Goal: Transaction & Acquisition: Download file/media

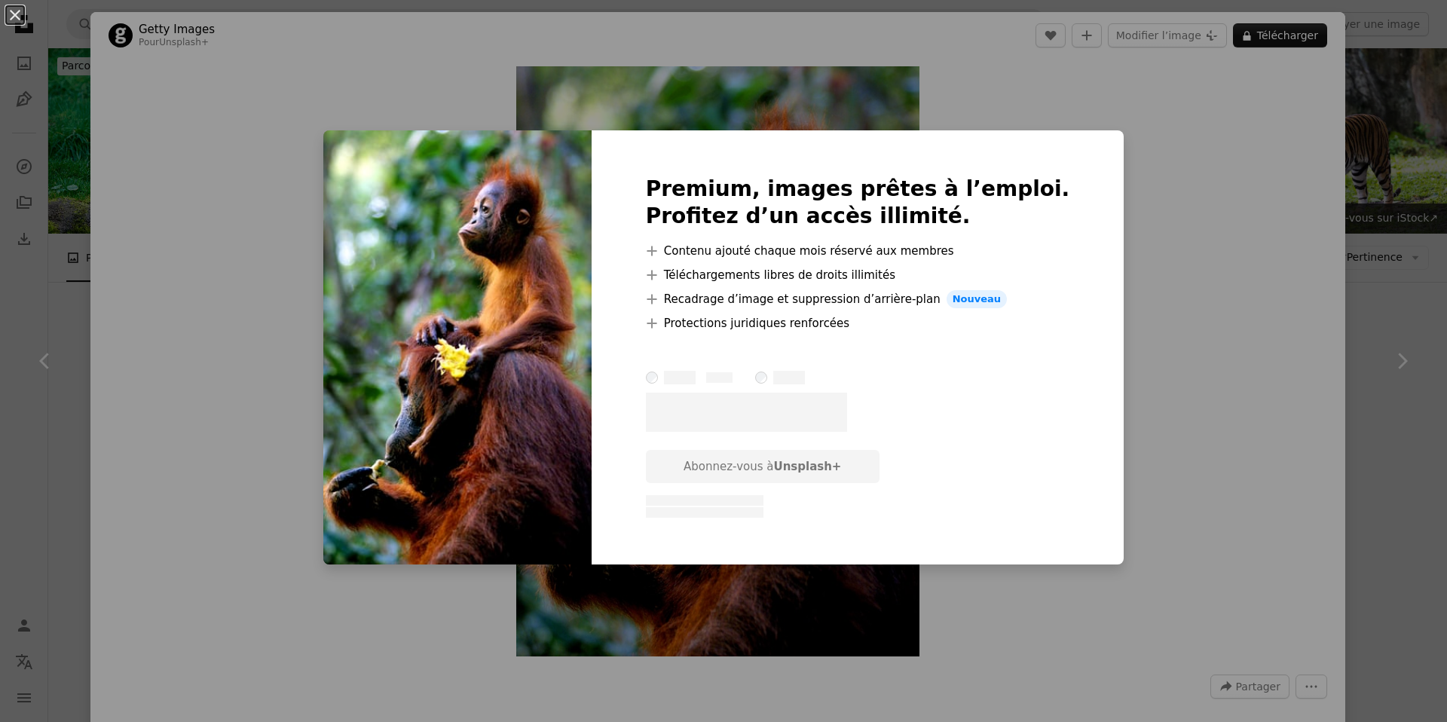
scroll to position [2441, 0]
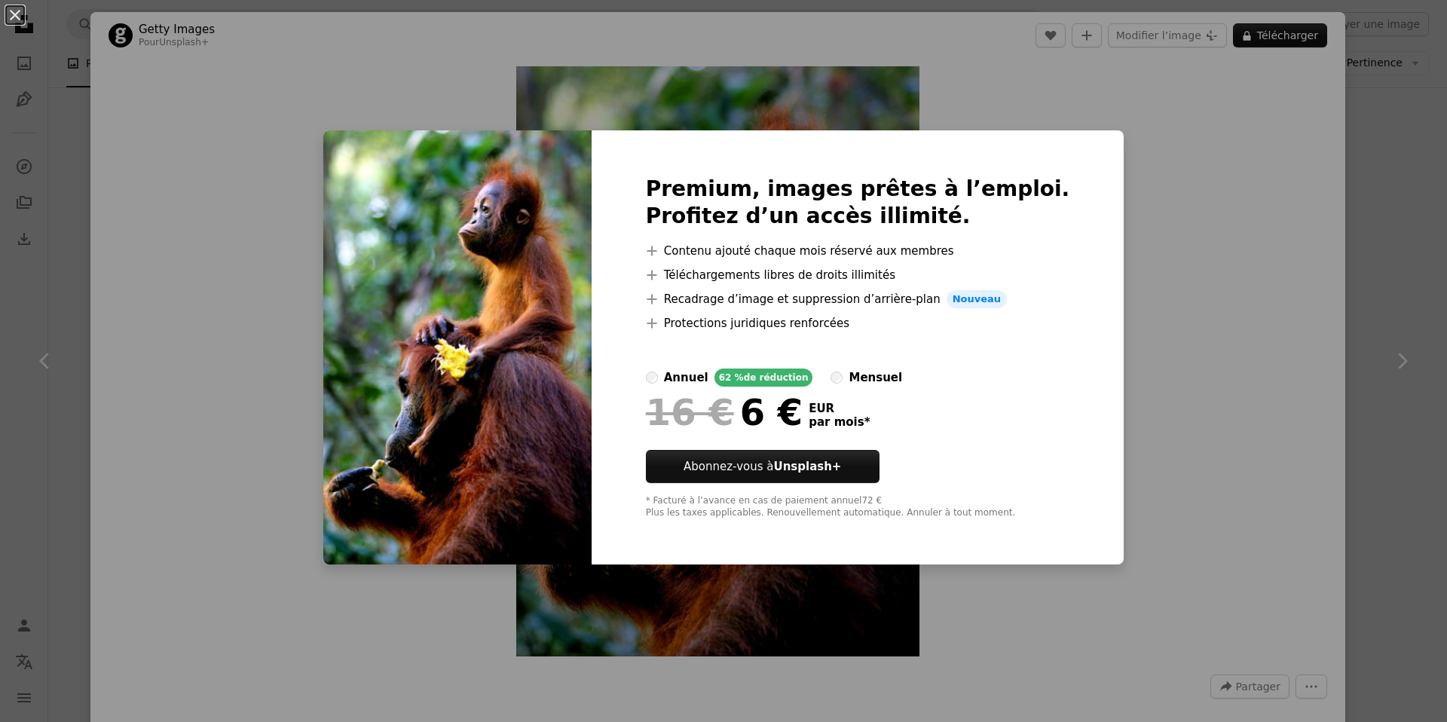
click at [510, 185] on img at bounding box center [457, 347] width 268 height 434
click at [11, 18] on button "An X shape" at bounding box center [15, 15] width 18 height 18
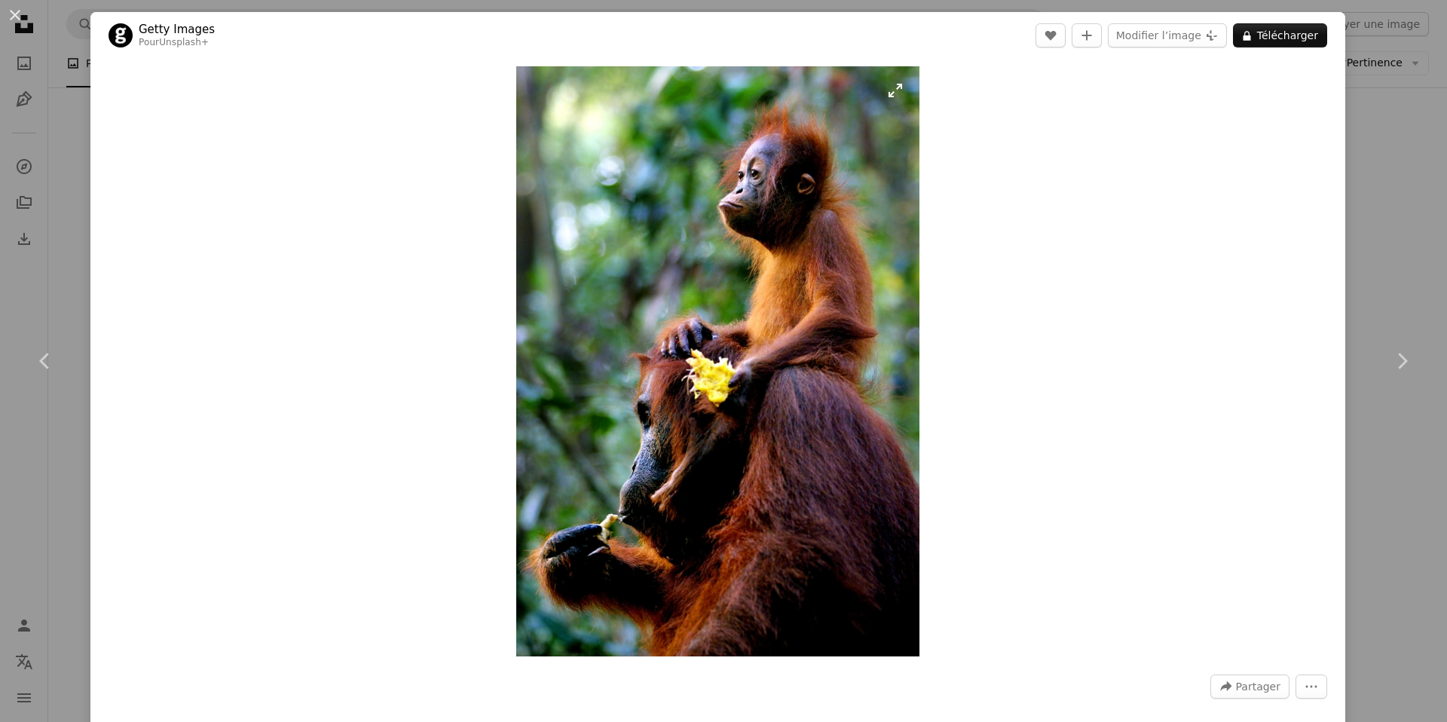
click at [735, 276] on img "Zoom sur cette image" at bounding box center [718, 361] width 404 height 590
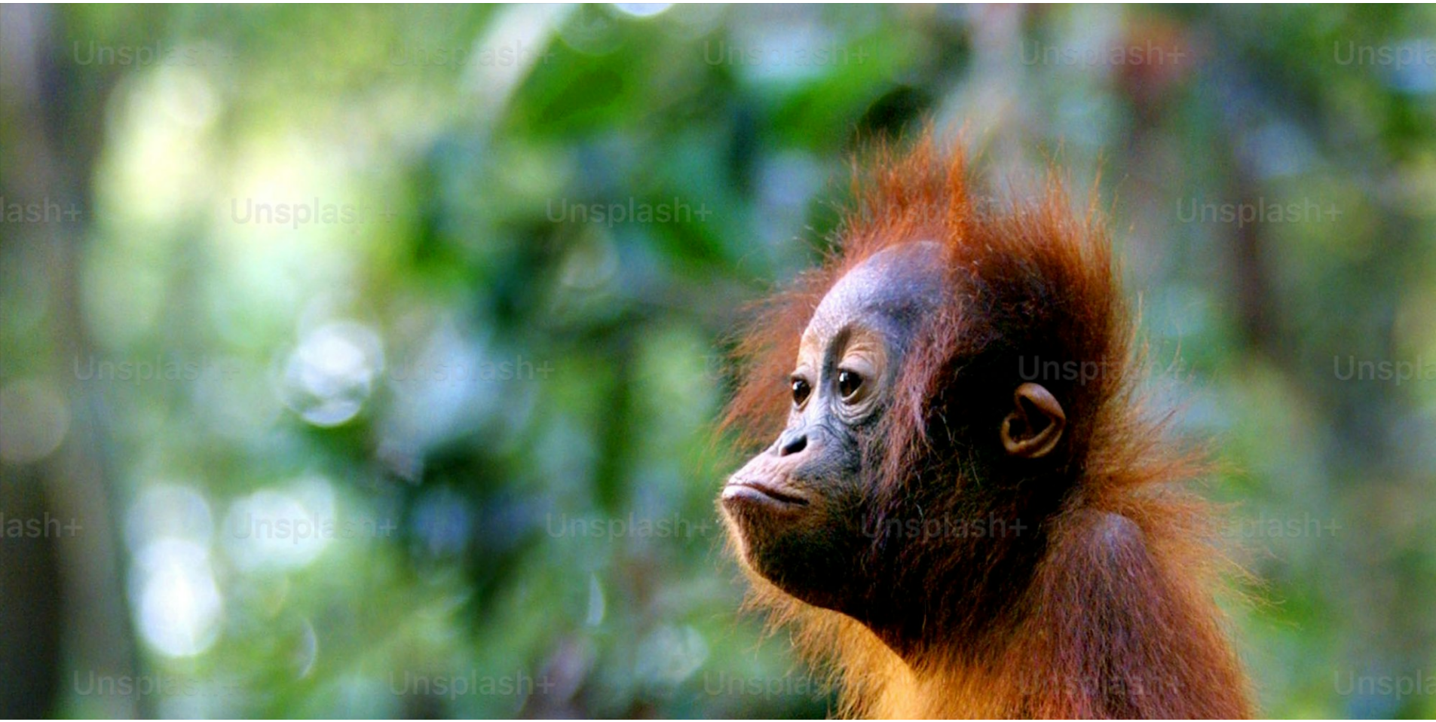
scroll to position [681, 0]
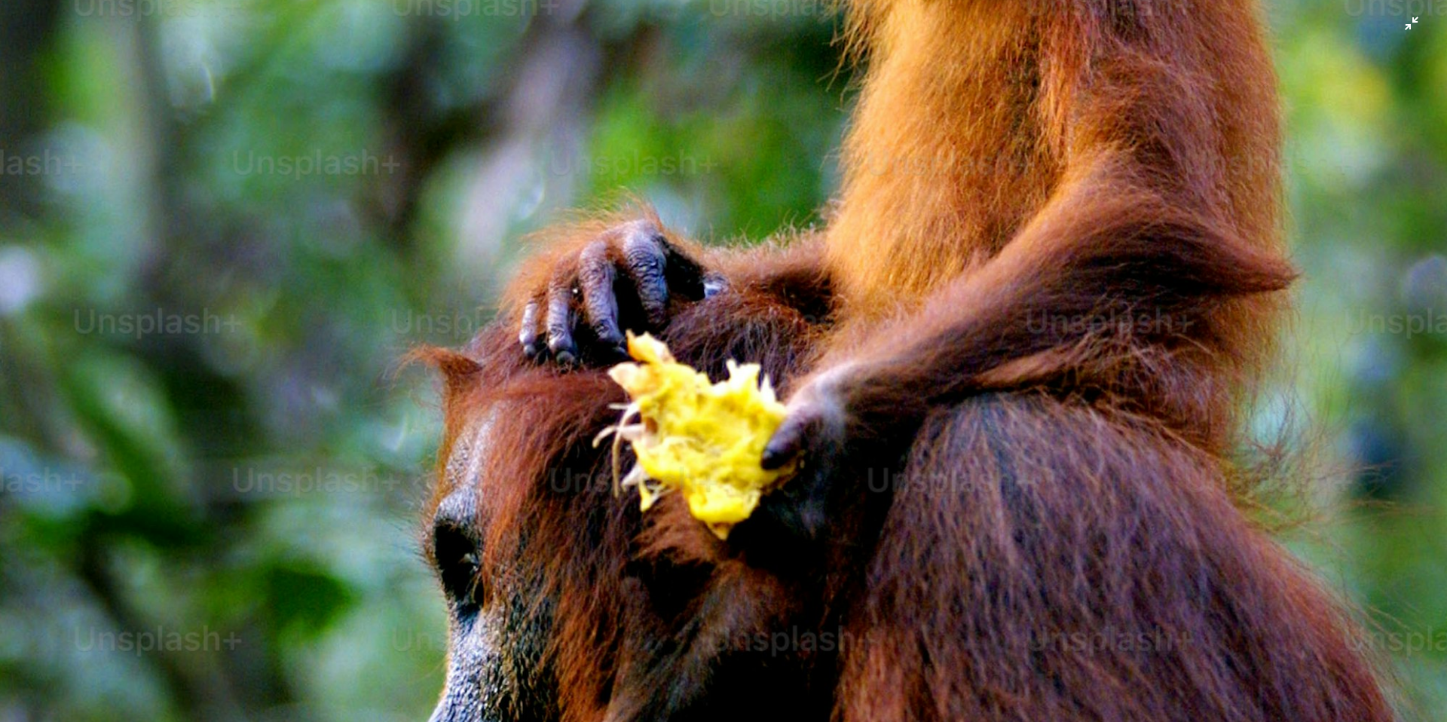
click at [645, 266] on img "Zoom arrière sur cette image" at bounding box center [723, 376] width 1449 height 2117
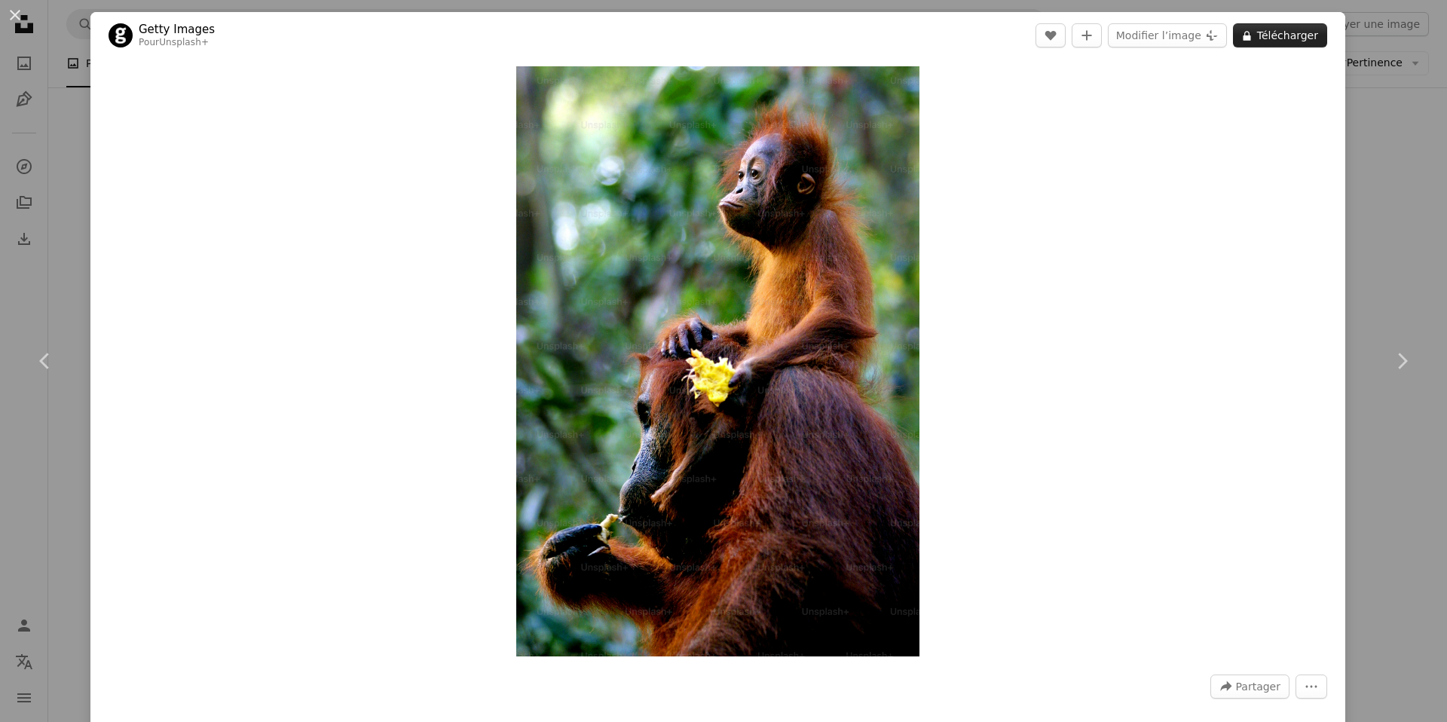
click at [1255, 36] on button "A lock Télécharger" at bounding box center [1280, 35] width 94 height 24
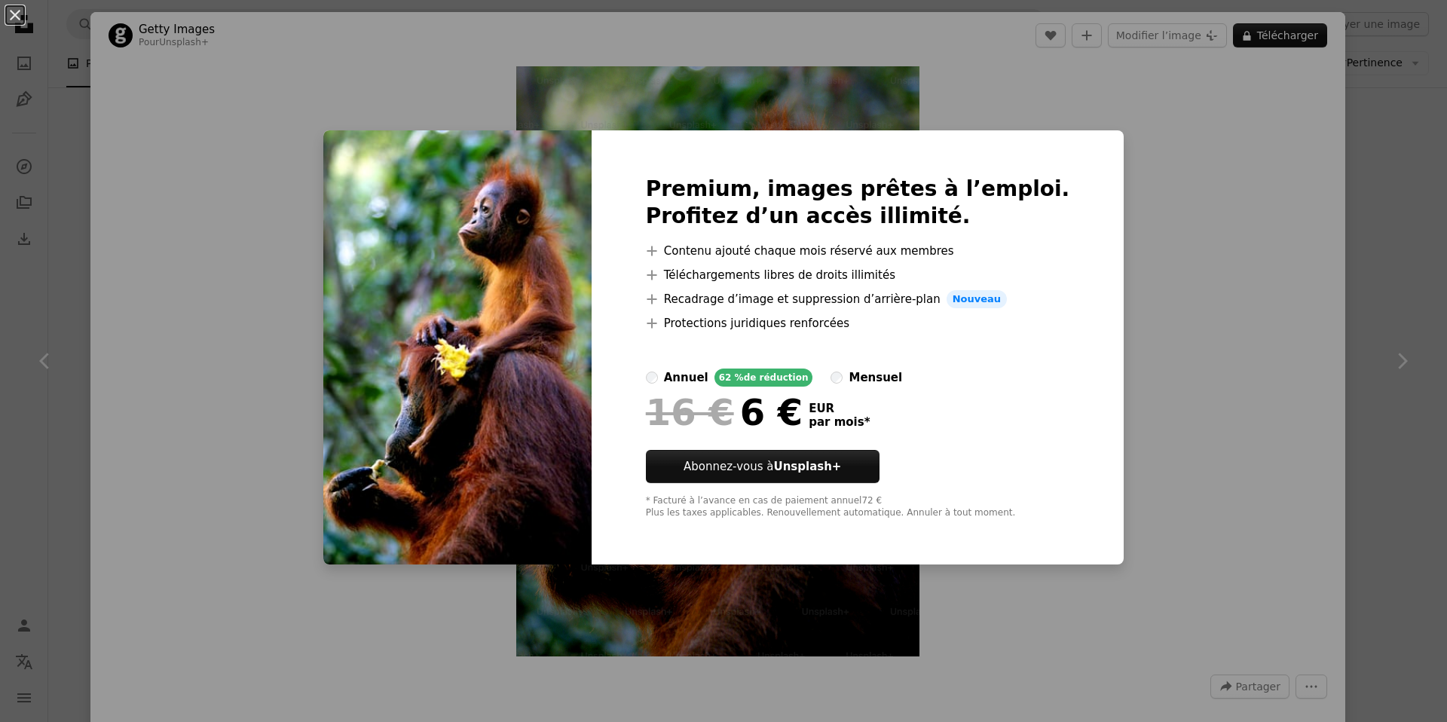
click at [1132, 142] on div "An X shape Premium, images prêtes à l’emploi. Profitez d’un accès illimité. A p…" at bounding box center [723, 361] width 1447 height 722
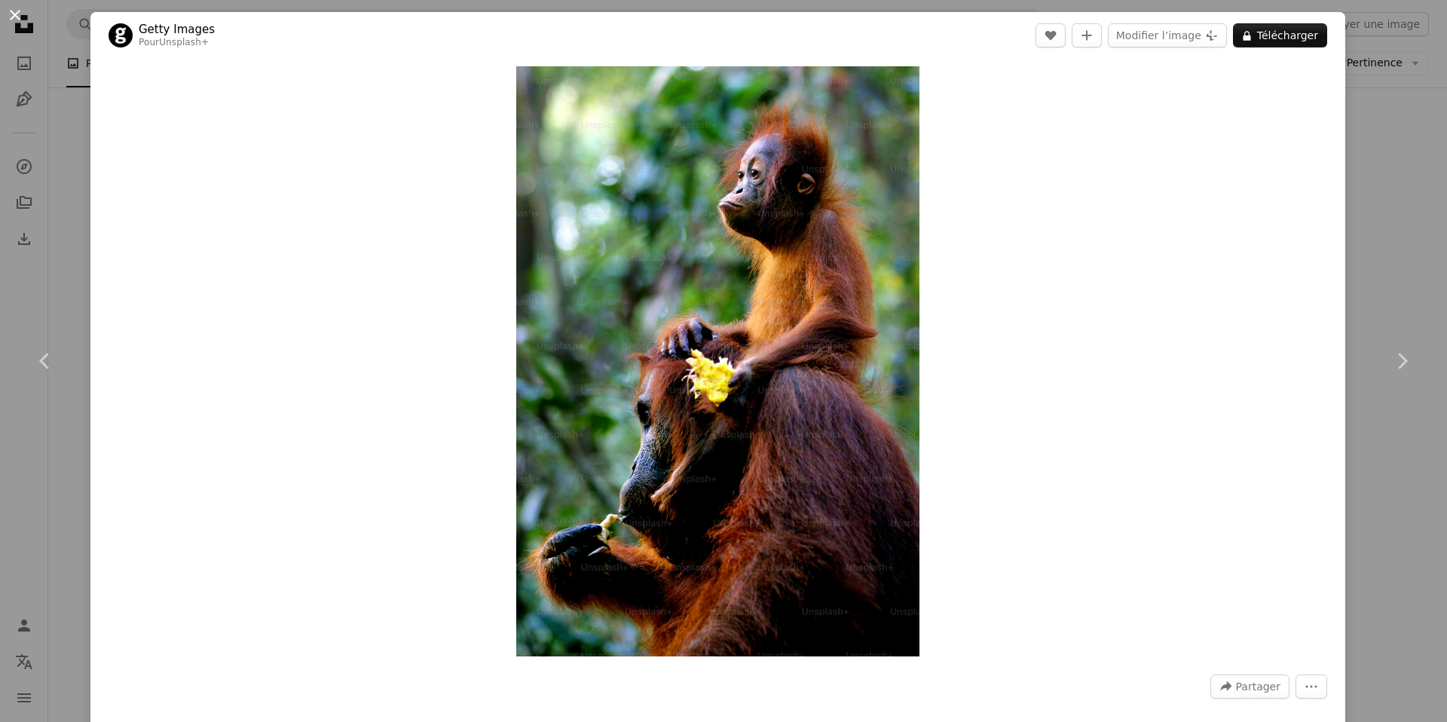
click at [11, 17] on button "An X shape" at bounding box center [15, 15] width 18 height 18
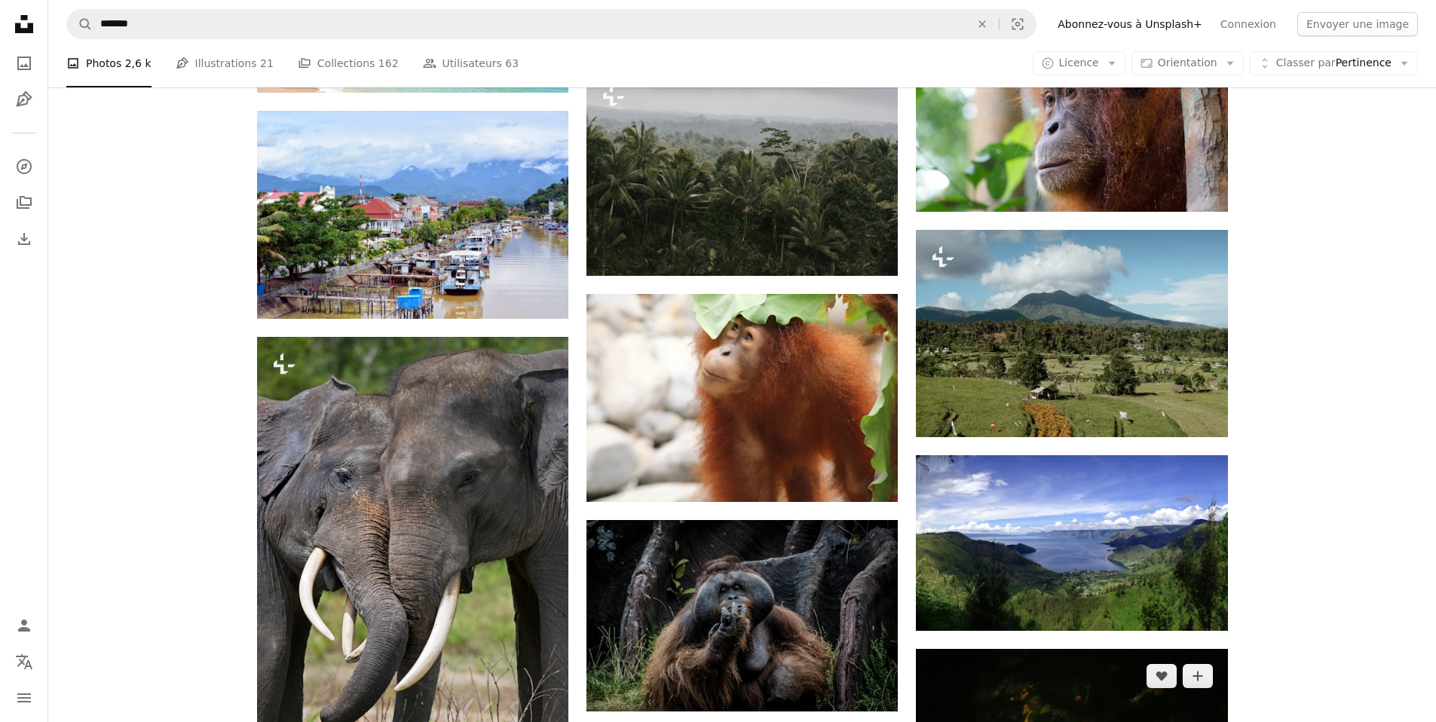
scroll to position [1982, 0]
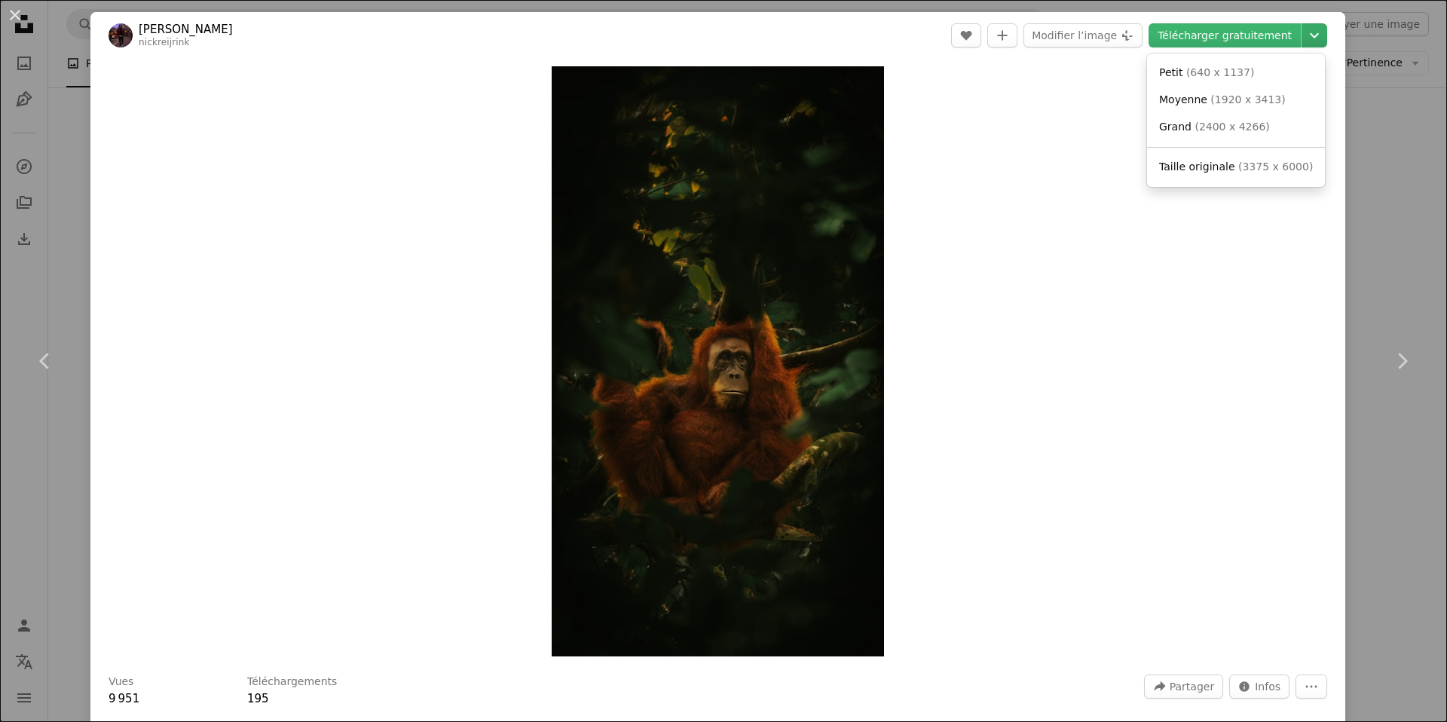
click at [1303, 38] on icon "Chevron down" at bounding box center [1315, 35] width 24 height 18
click at [1241, 126] on span "( 2400 x 4266 )" at bounding box center [1232, 127] width 75 height 12
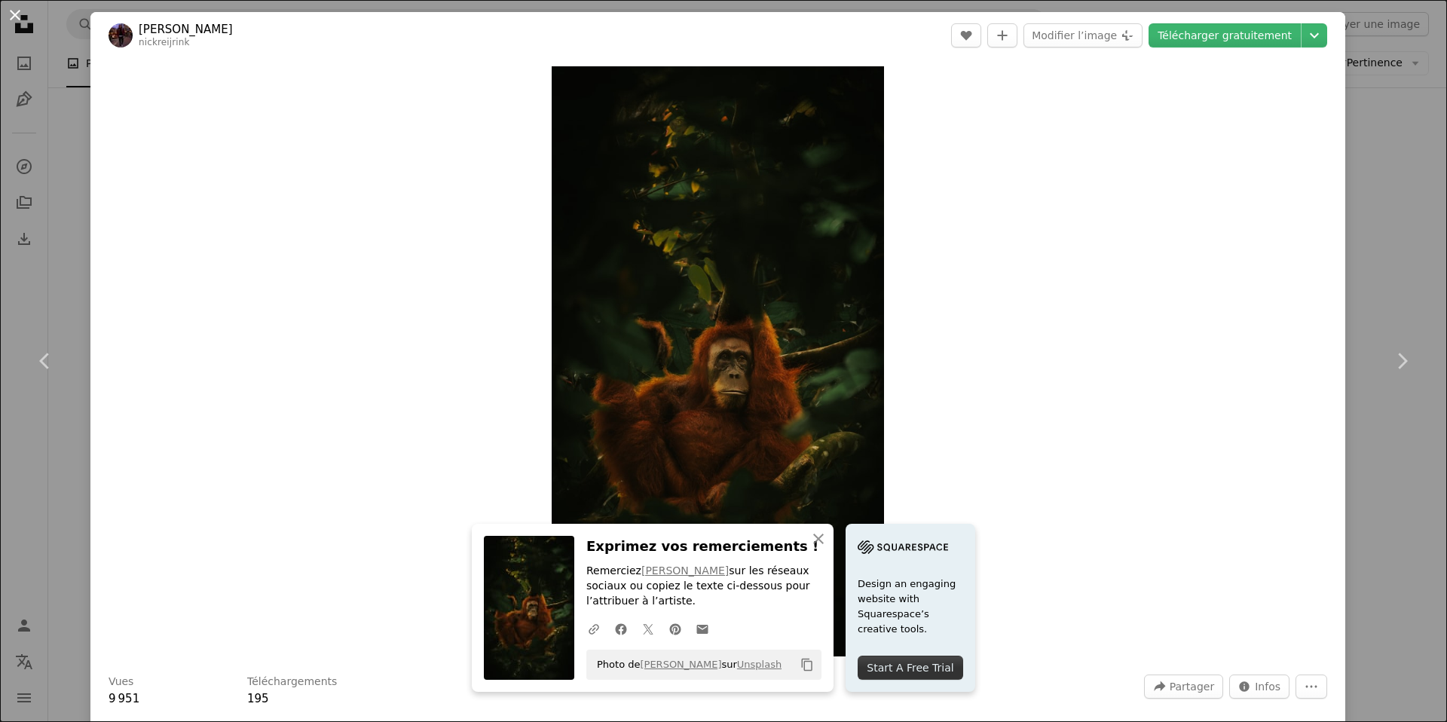
click at [12, 17] on button "An X shape" at bounding box center [15, 15] width 18 height 18
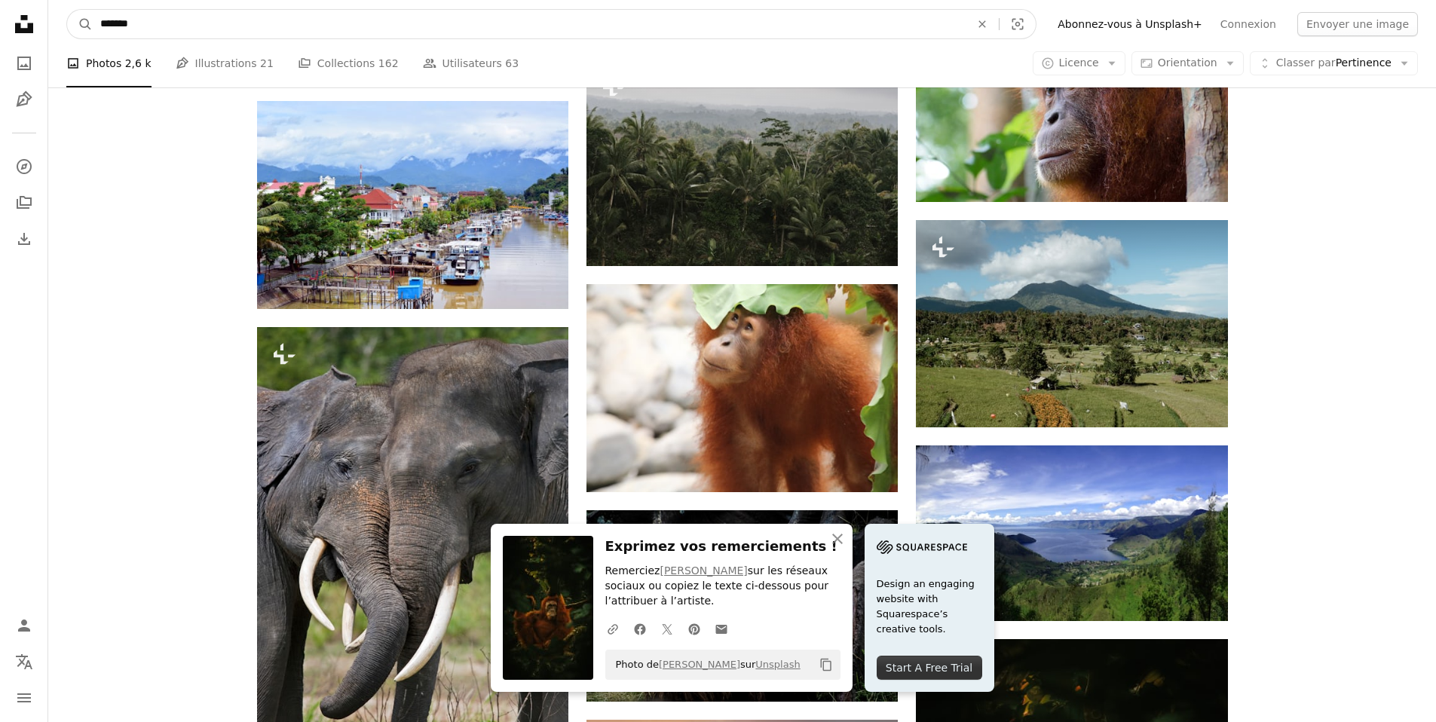
click at [158, 30] on input "*******" at bounding box center [529, 24] width 873 height 29
type input "*****"
click button "A magnifying glass" at bounding box center [80, 24] width 26 height 29
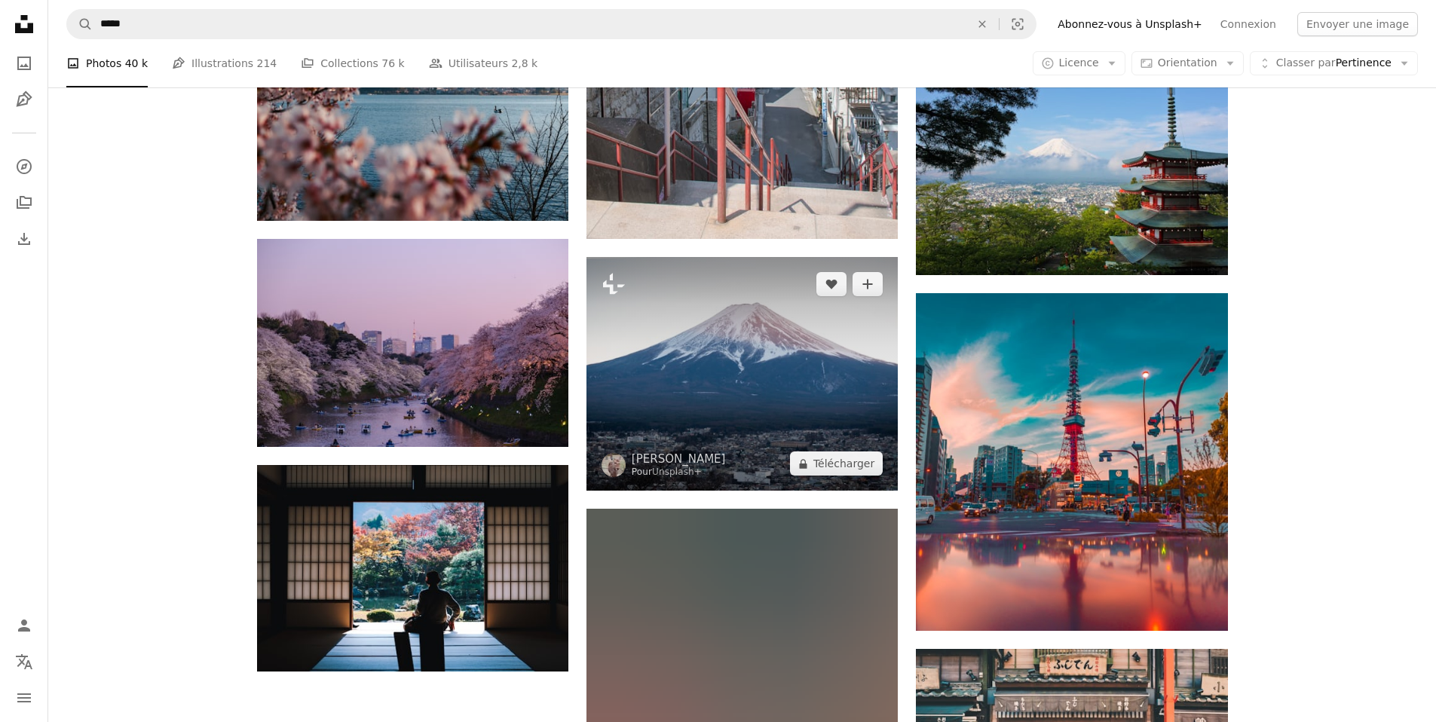
scroll to position [1637, 0]
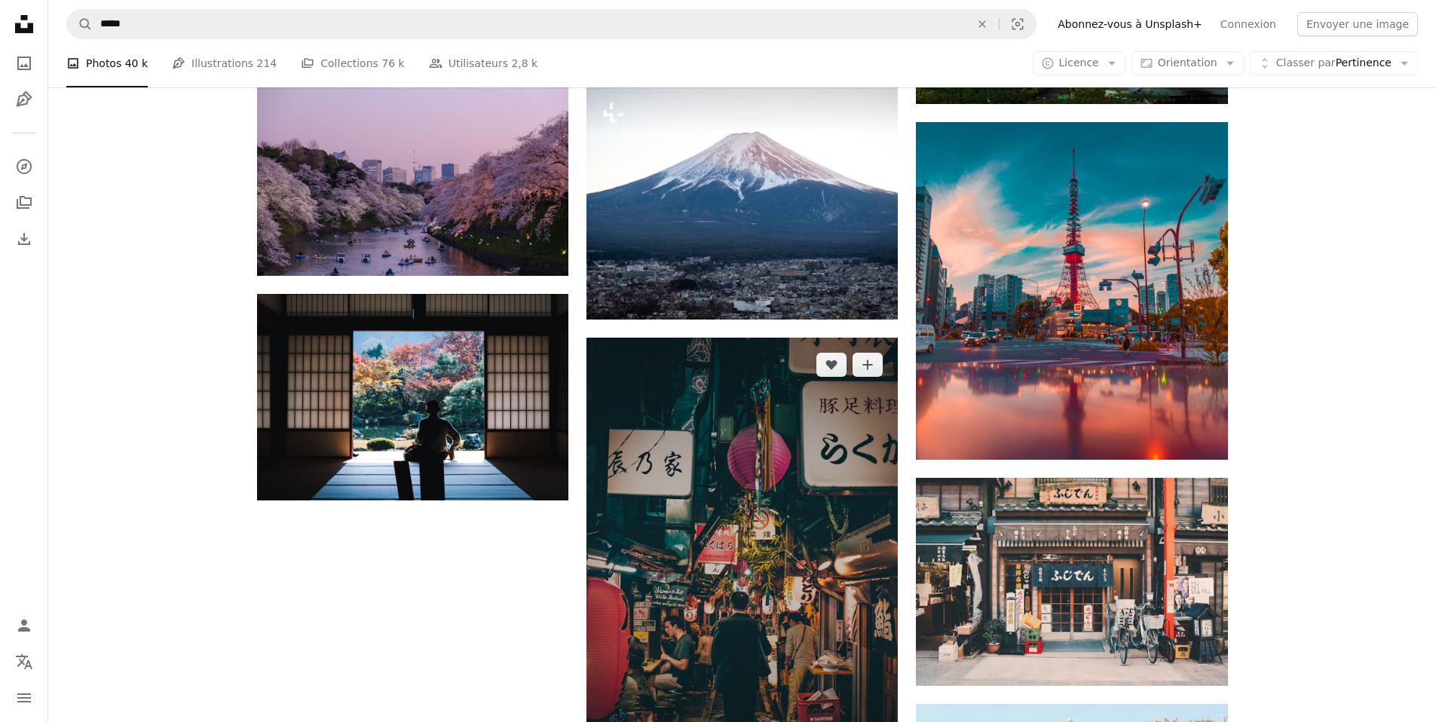
click at [736, 338] on img at bounding box center [741, 571] width 311 height 467
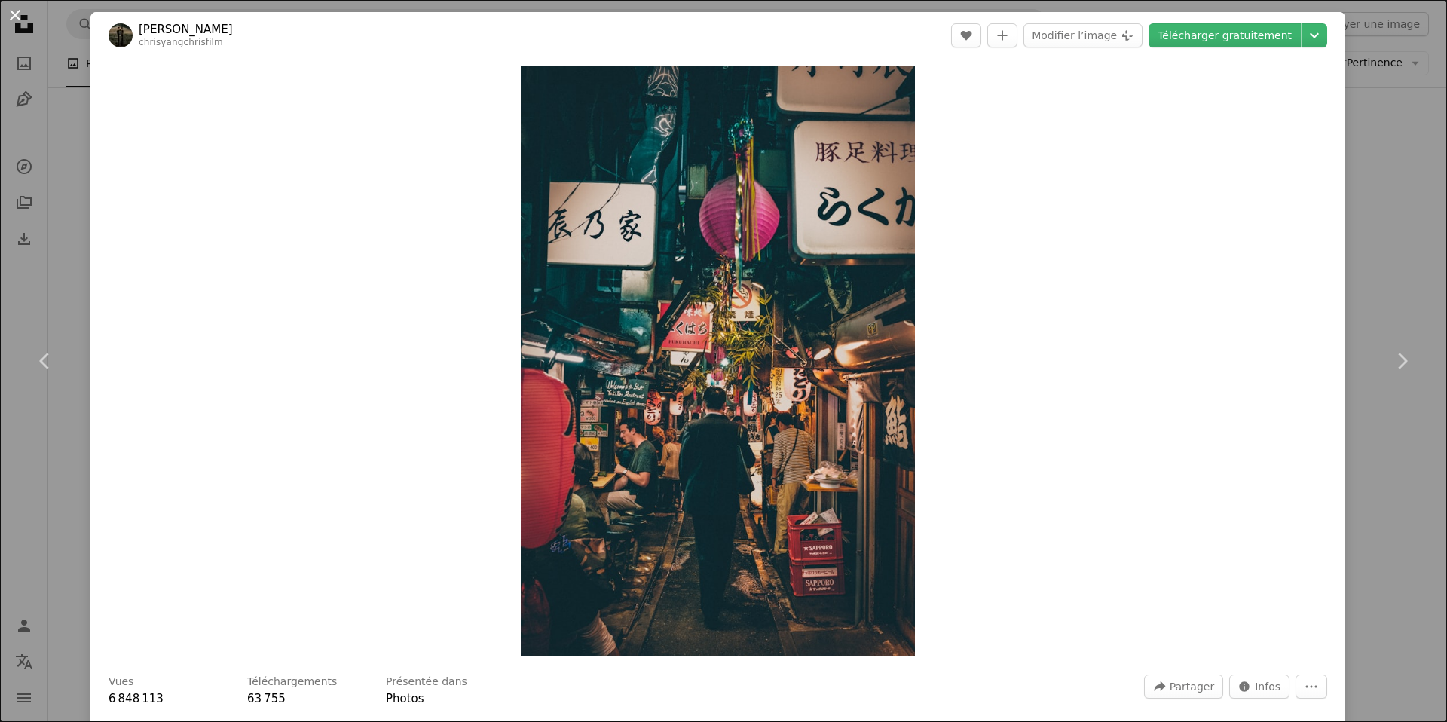
click at [16, 14] on button "An X shape" at bounding box center [15, 15] width 18 height 18
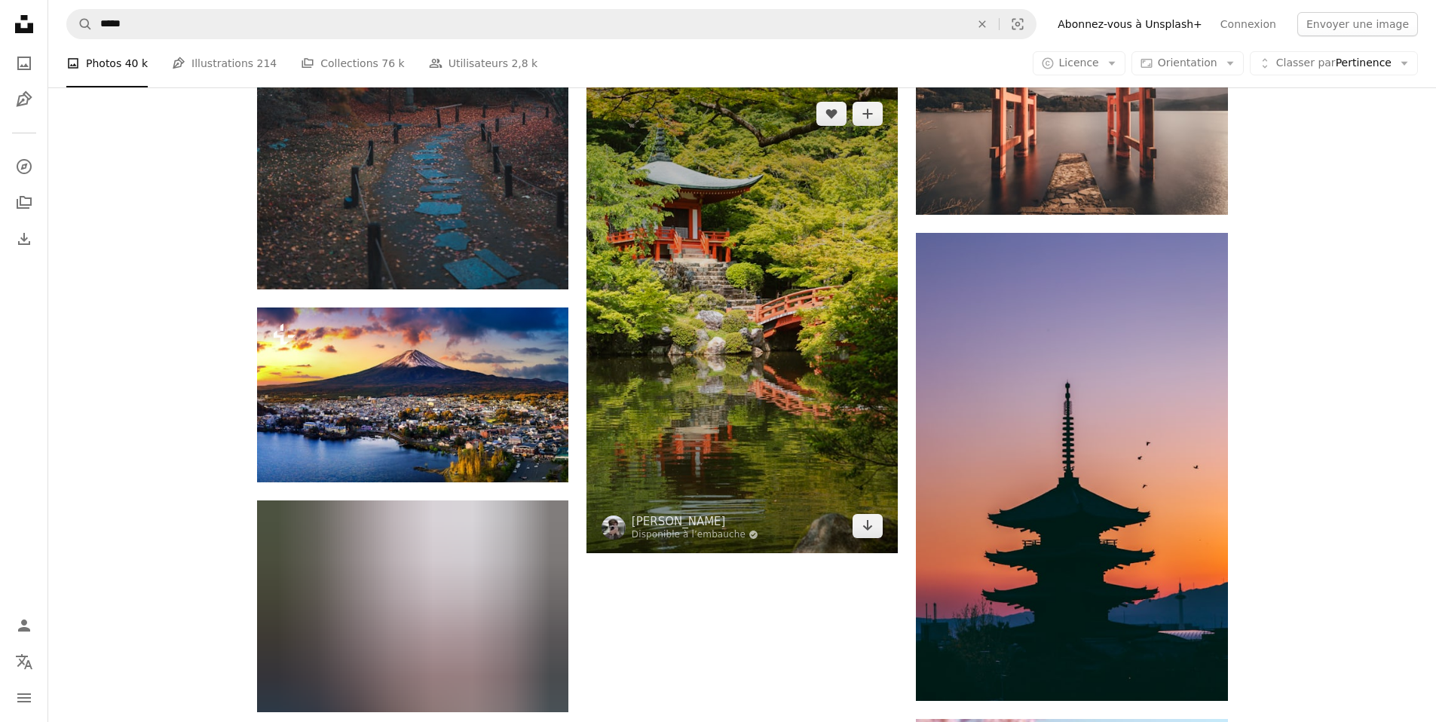
scroll to position [3854, 0]
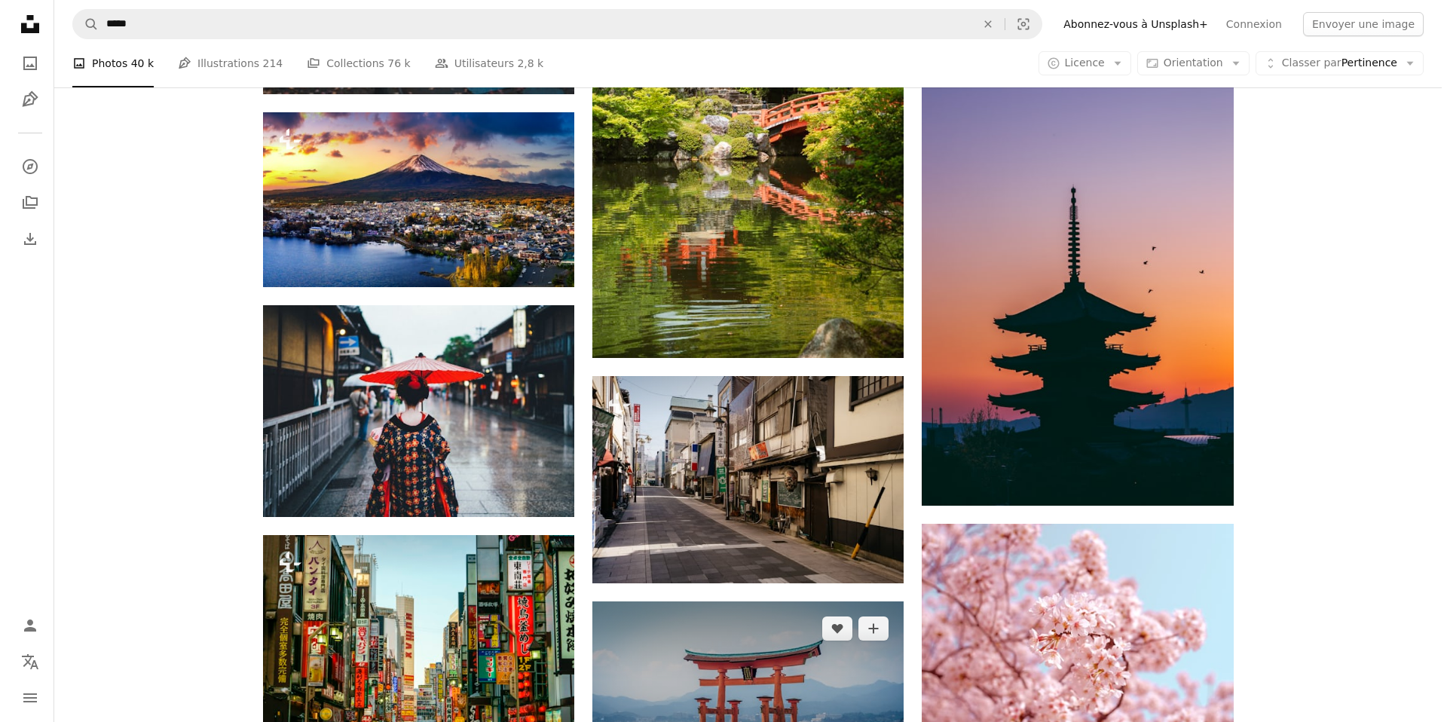
scroll to position [4094, 0]
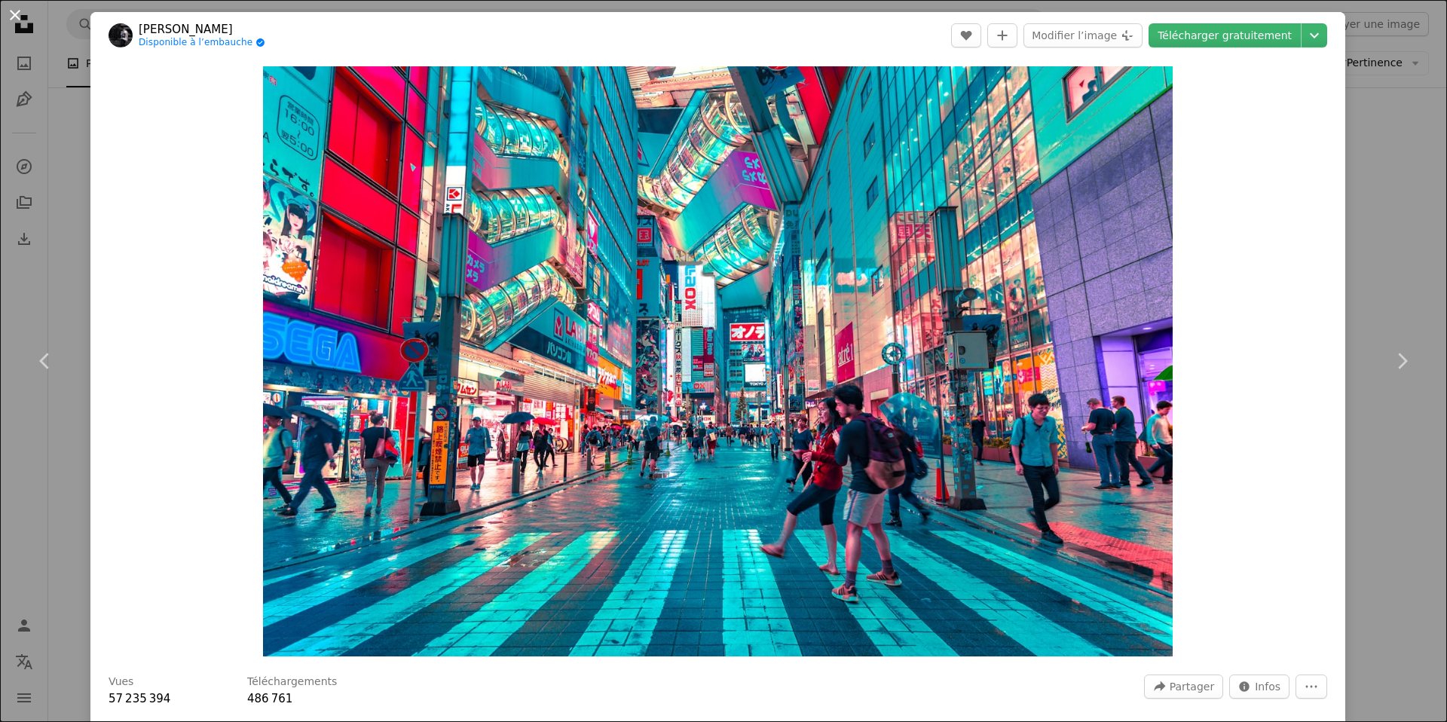
click at [12, 15] on button "An X shape" at bounding box center [15, 15] width 18 height 18
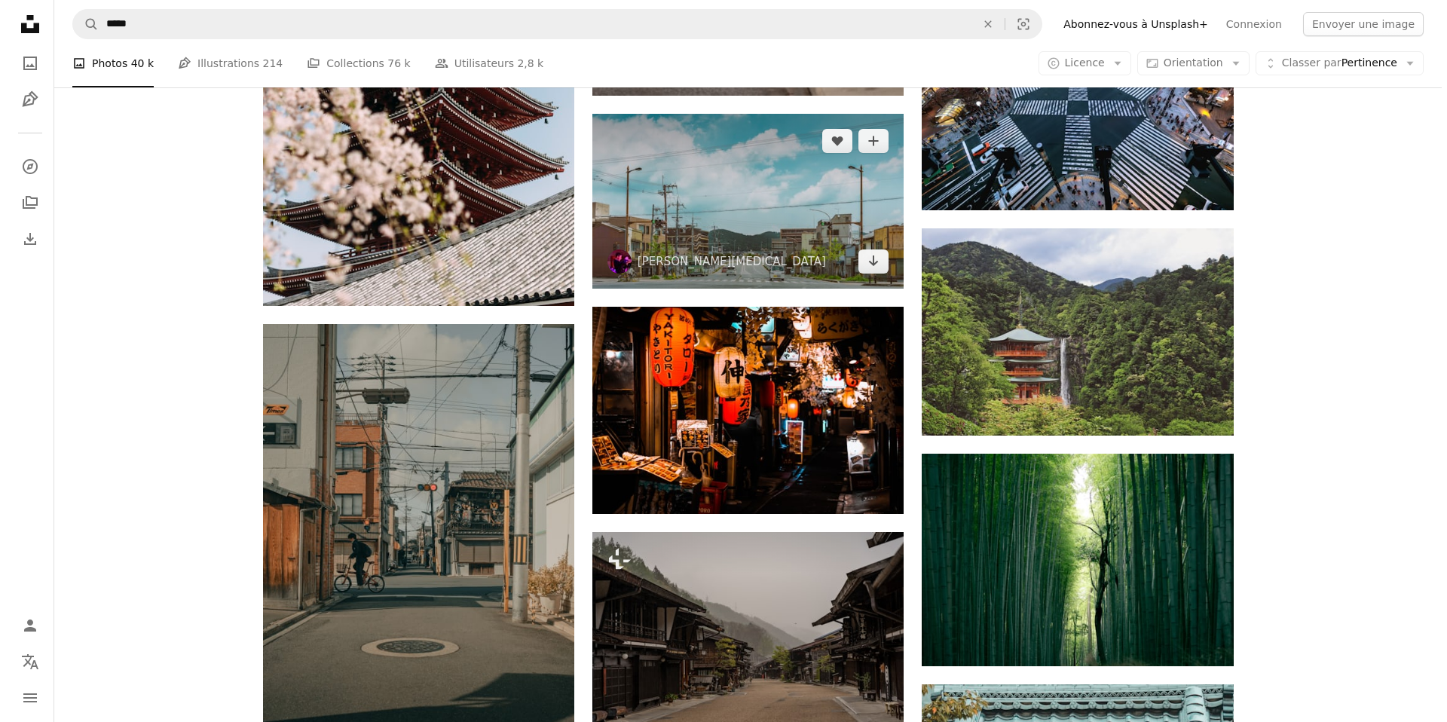
scroll to position [6867, 0]
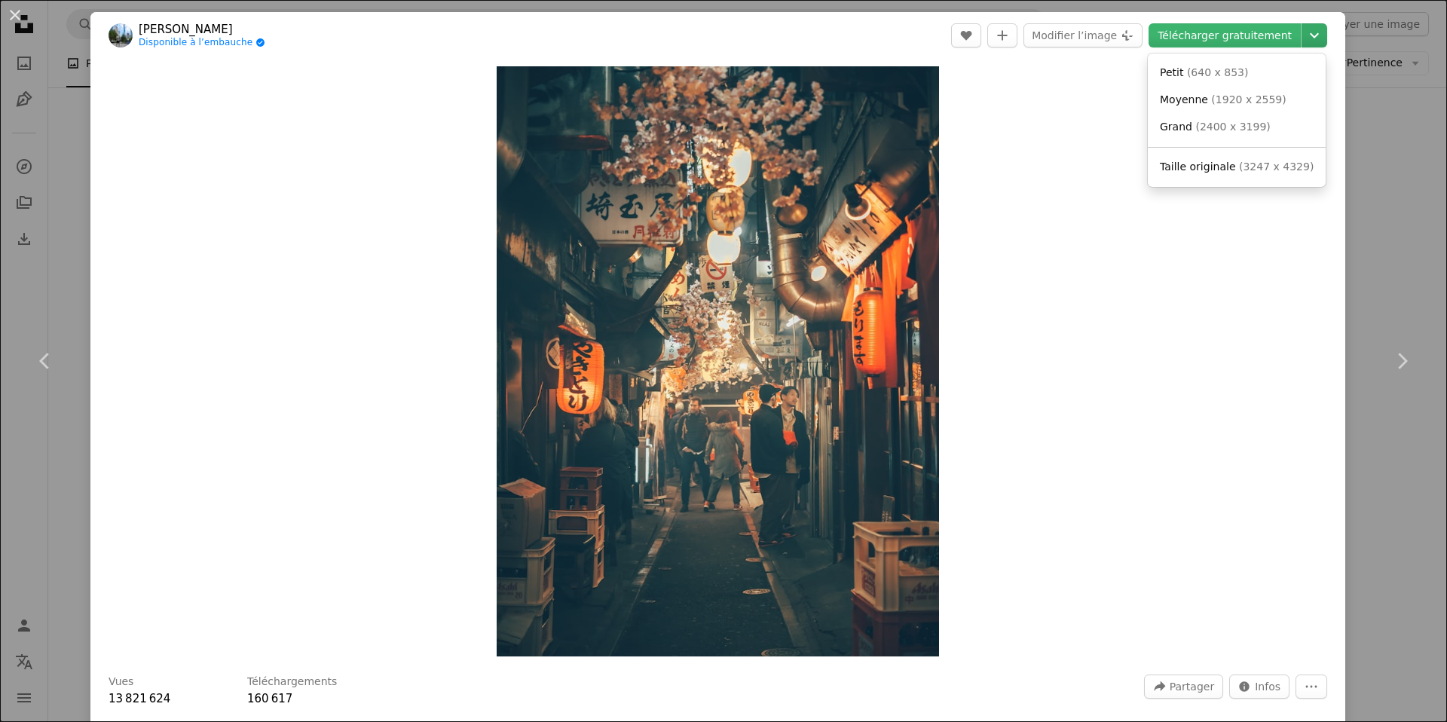
click at [1303, 34] on icon "Chevron down" at bounding box center [1315, 35] width 24 height 18
click at [1248, 125] on span "( 2400 x 3199 )" at bounding box center [1232, 127] width 75 height 12
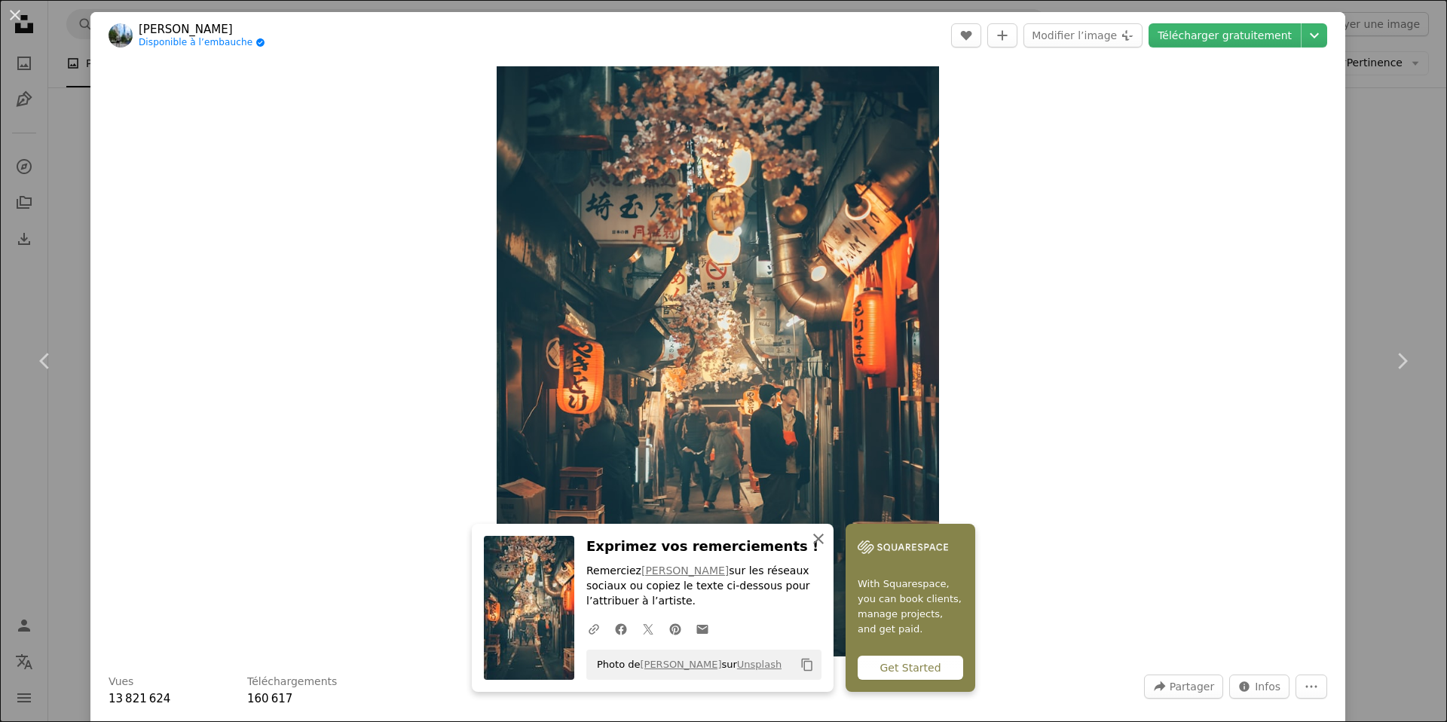
click at [824, 541] on icon "button" at bounding box center [818, 539] width 11 height 11
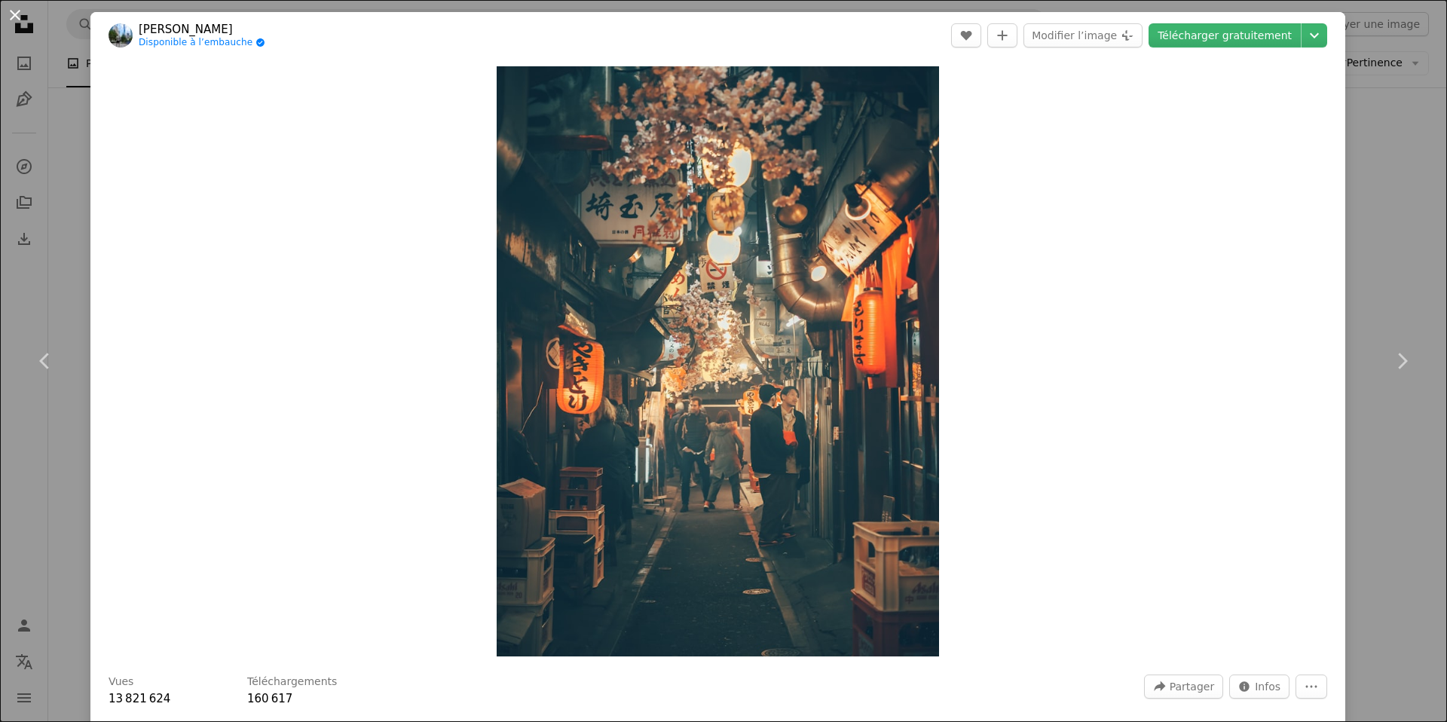
click at [12, 11] on button "An X shape" at bounding box center [15, 15] width 18 height 18
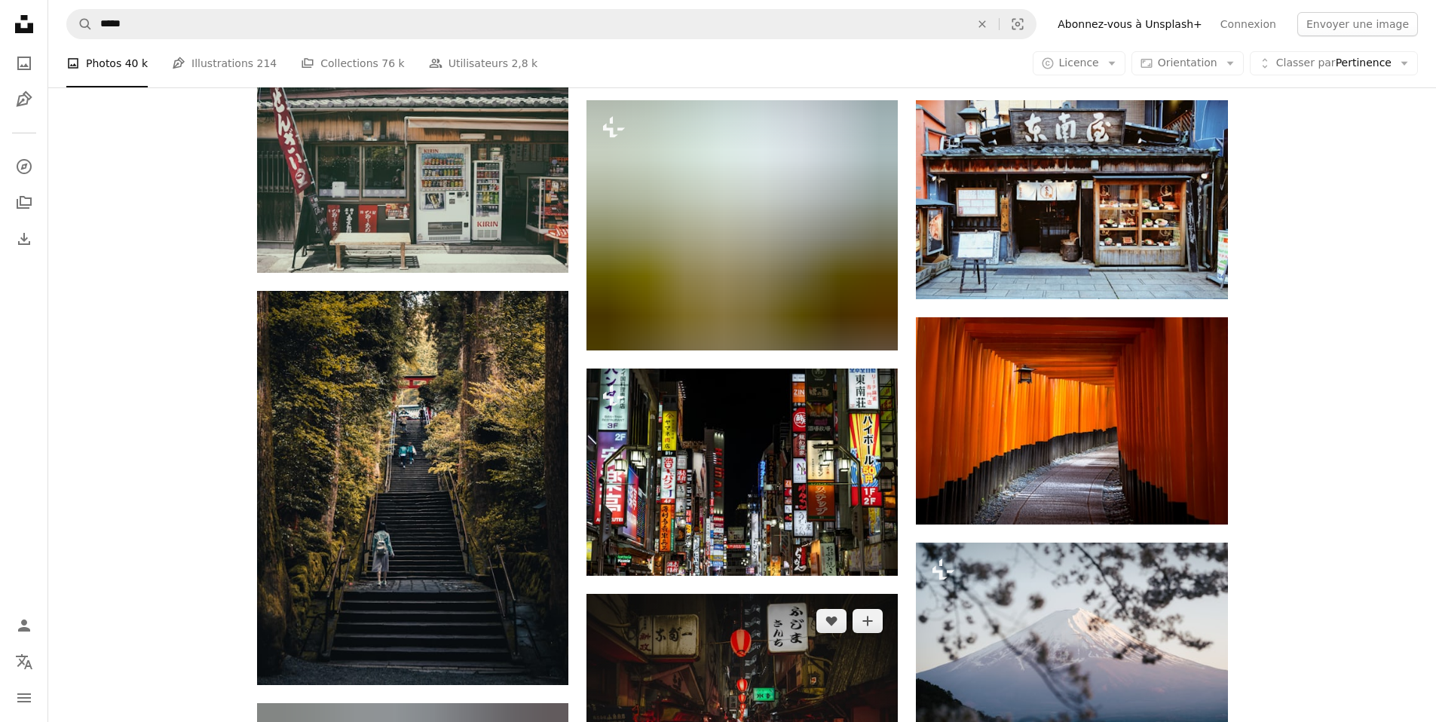
scroll to position [9272, 0]
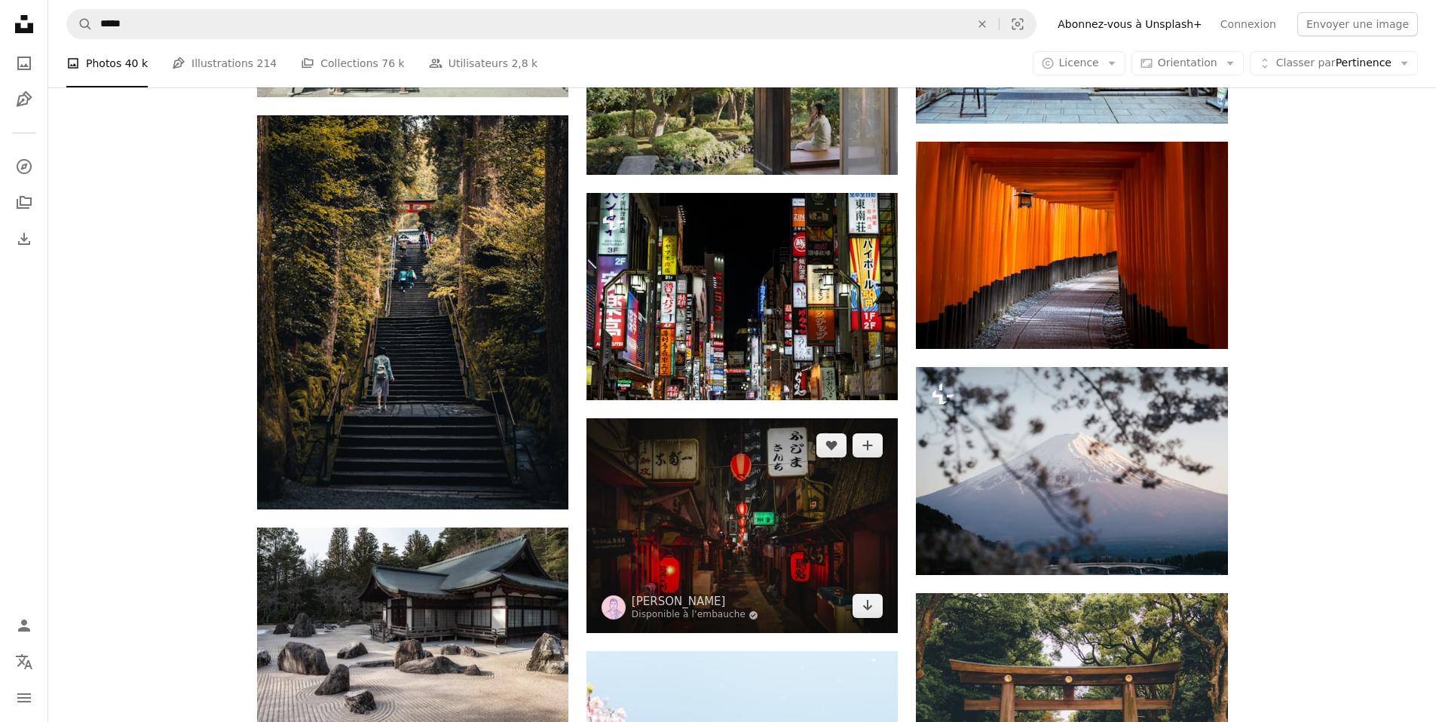
click at [747, 418] on img at bounding box center [741, 525] width 311 height 215
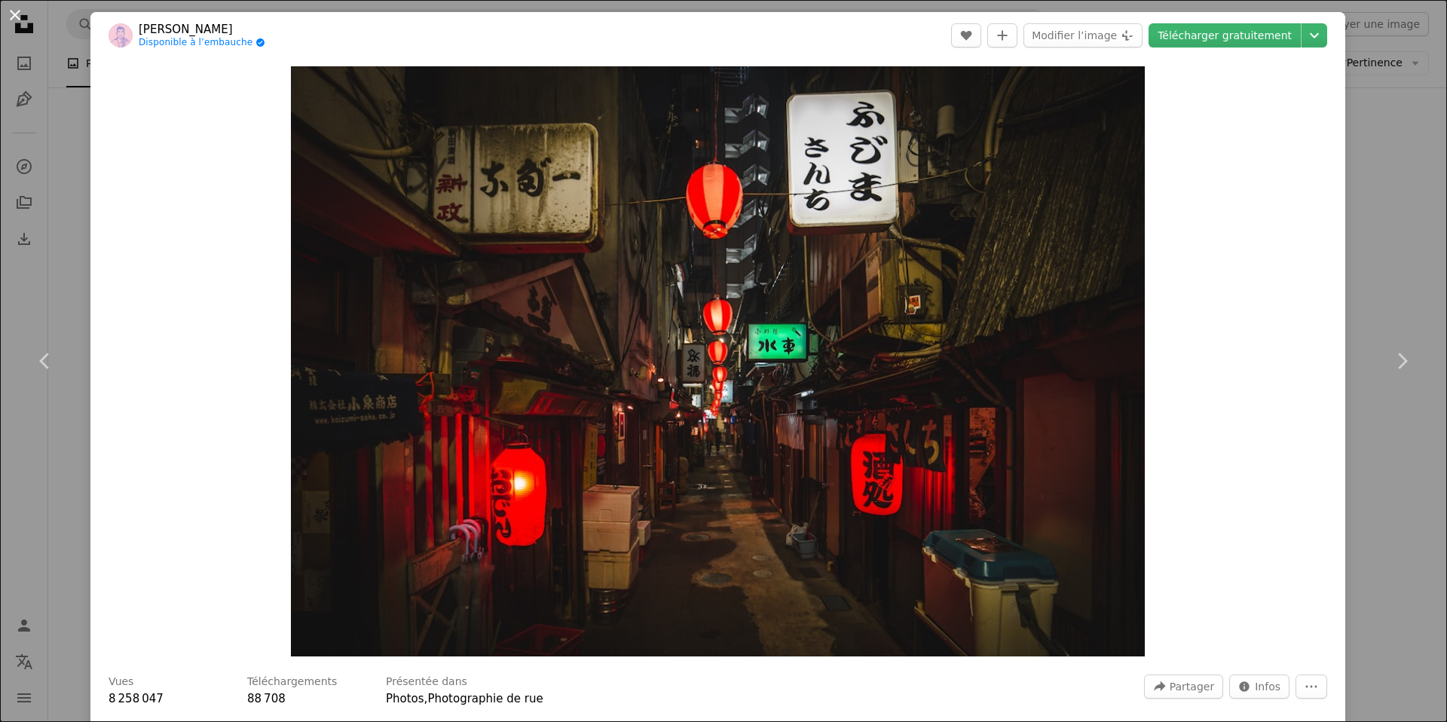
click at [20, 14] on button "An X shape" at bounding box center [15, 15] width 18 height 18
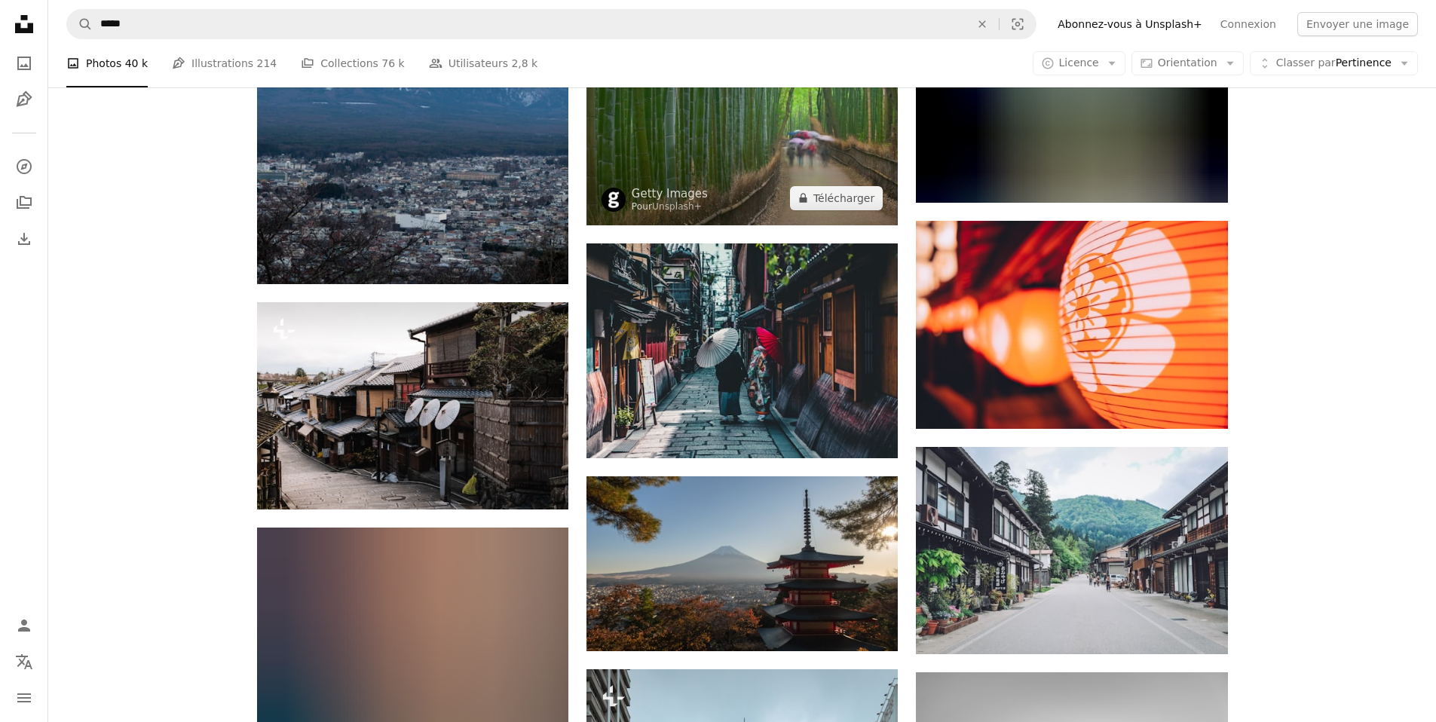
scroll to position [16528, 0]
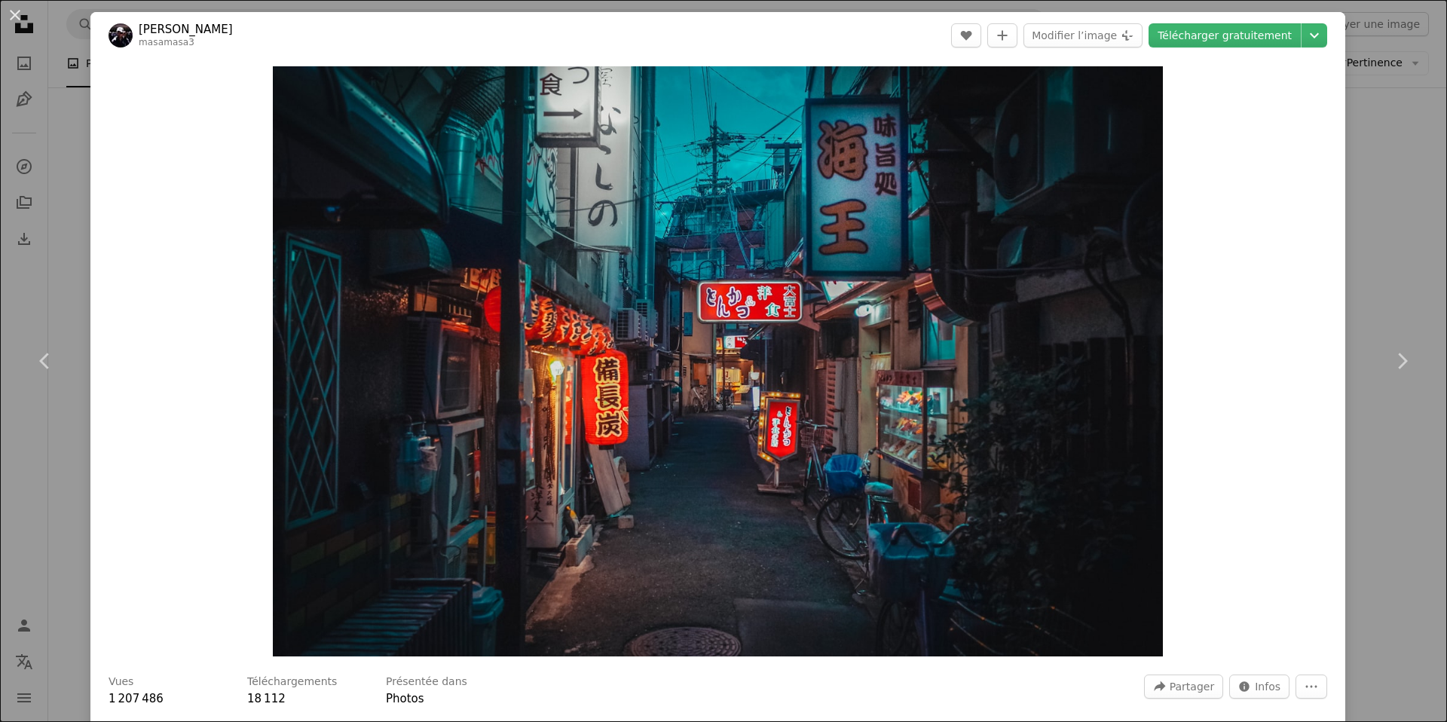
drag, startPoint x: 16, startPoint y: 10, endPoint x: 45, endPoint y: 38, distance: 41.0
click at [17, 10] on button "An X shape" at bounding box center [15, 15] width 18 height 18
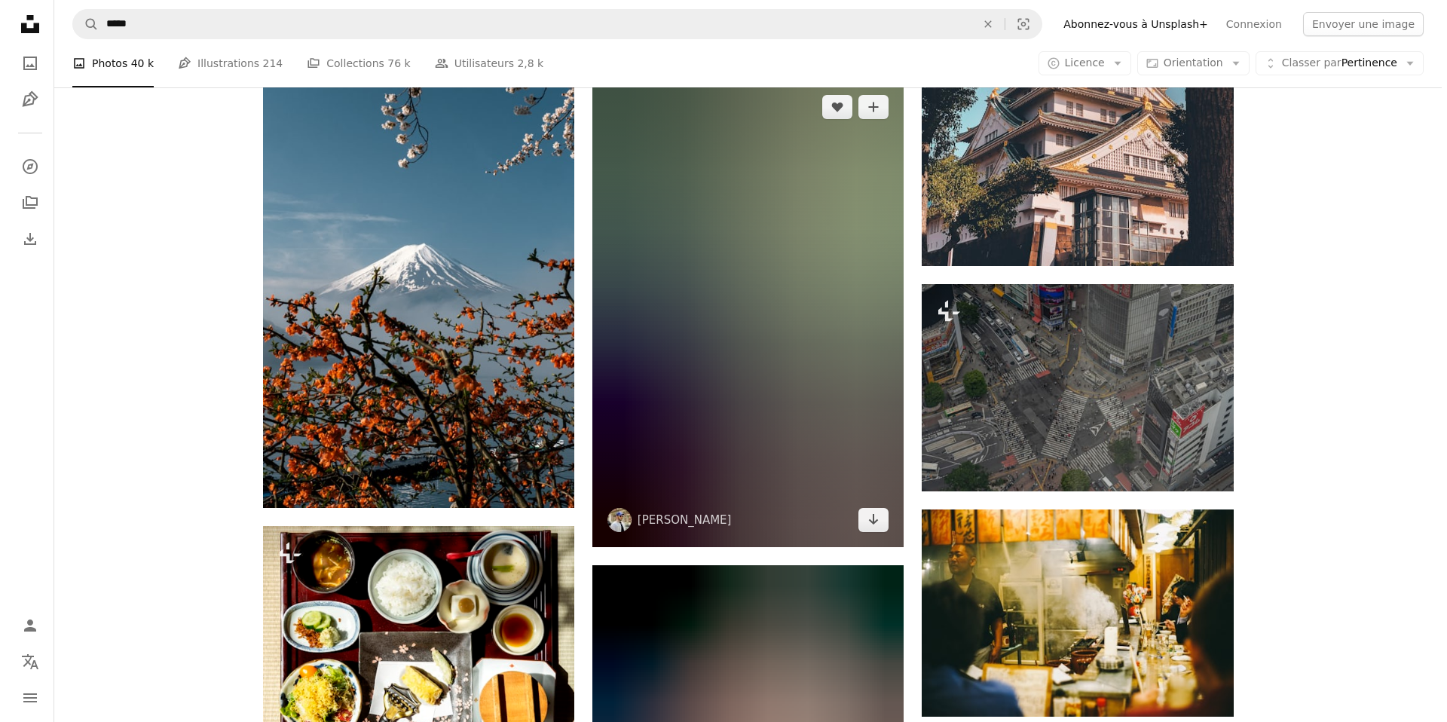
scroll to position [27295, 0]
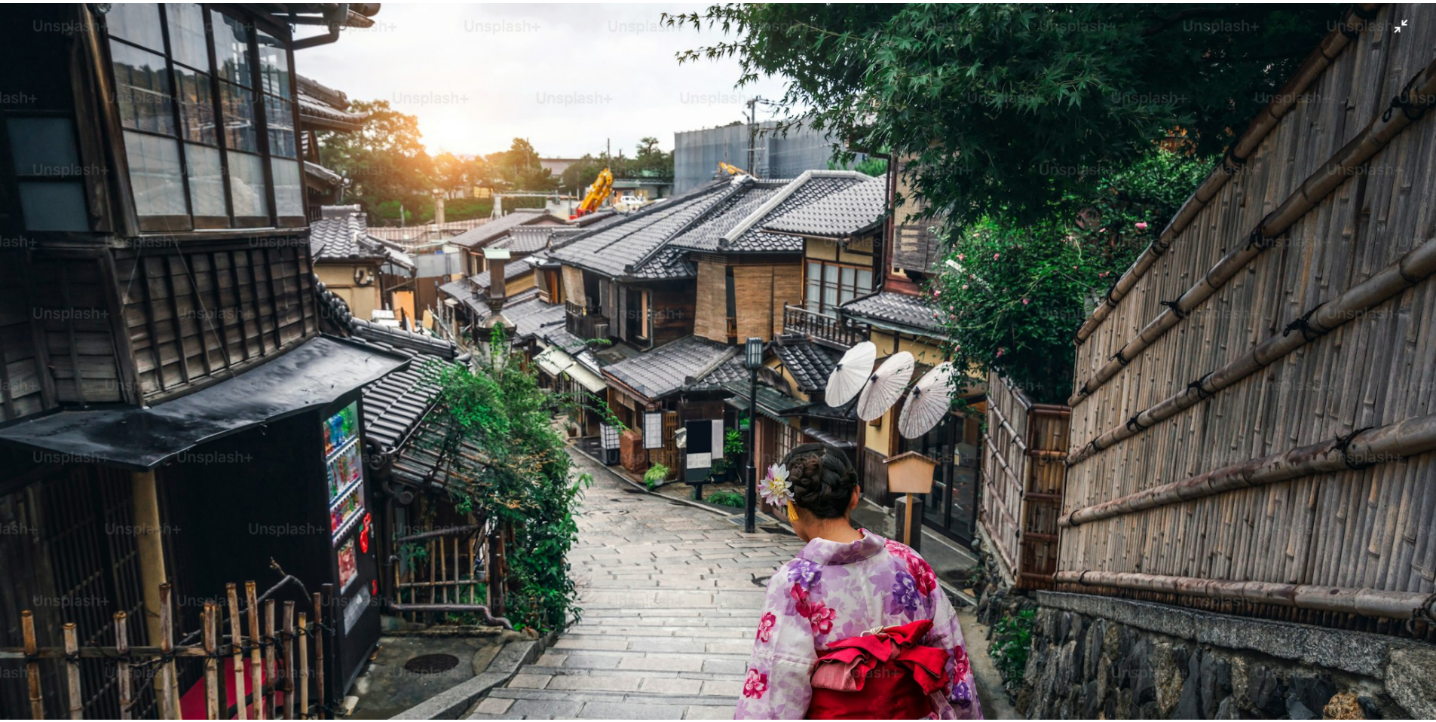
scroll to position [115, 0]
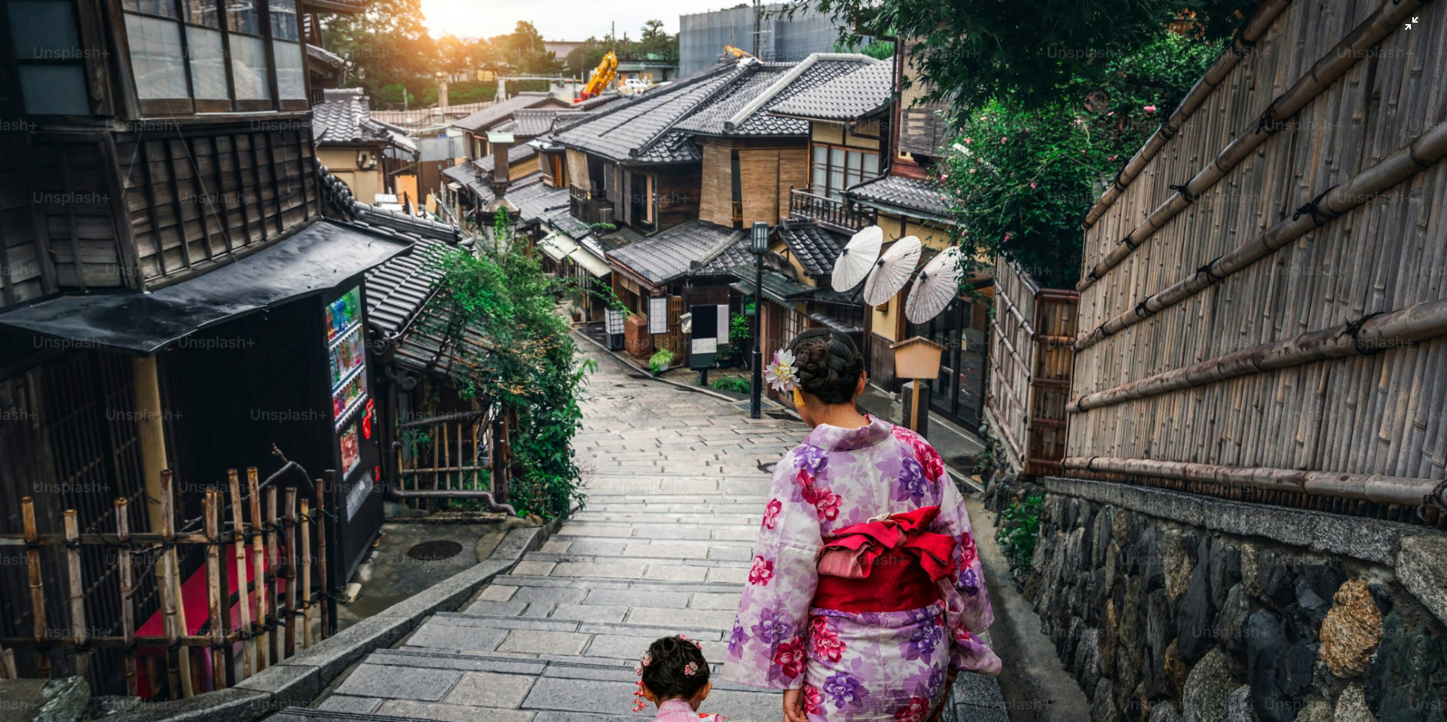
click at [1404, 27] on img "Zoom arrière sur cette image" at bounding box center [723, 367] width 1449 height 966
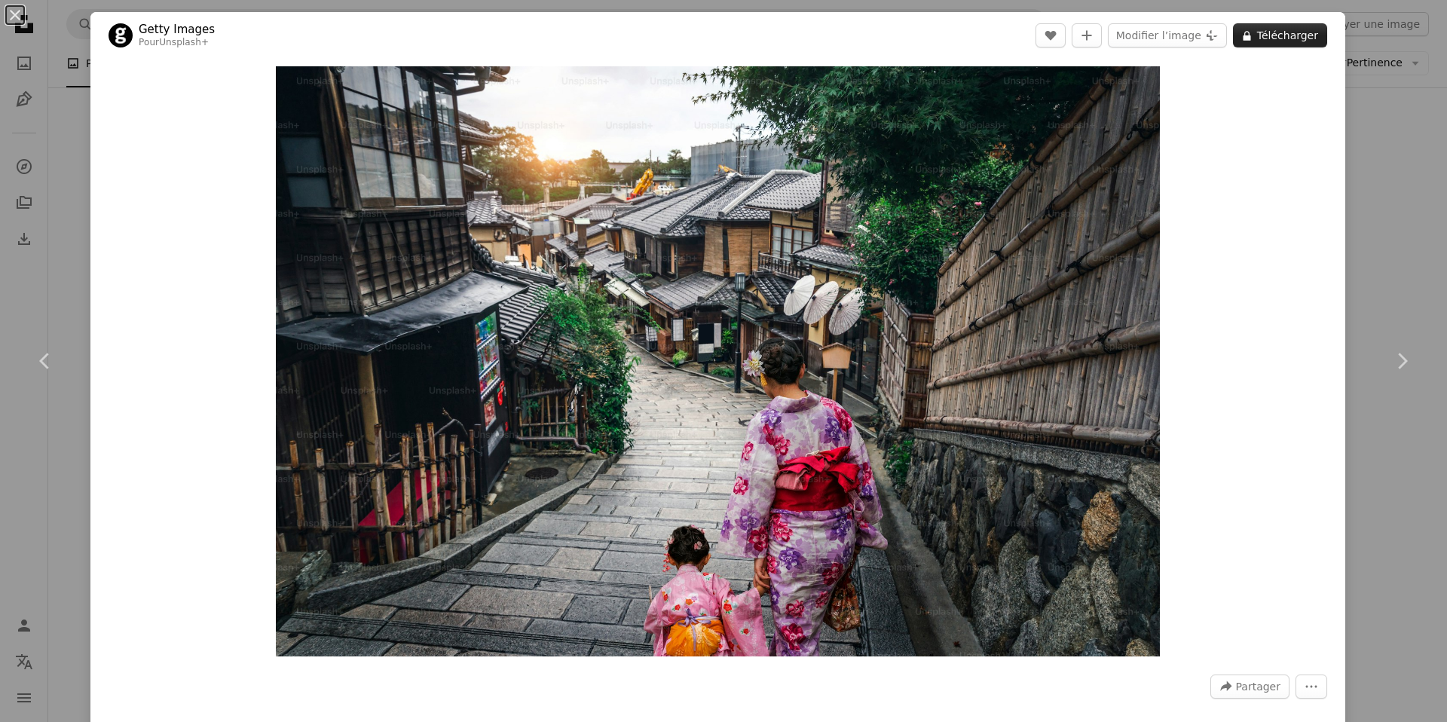
click at [1252, 36] on button "A lock Télécharger" at bounding box center [1280, 35] width 94 height 24
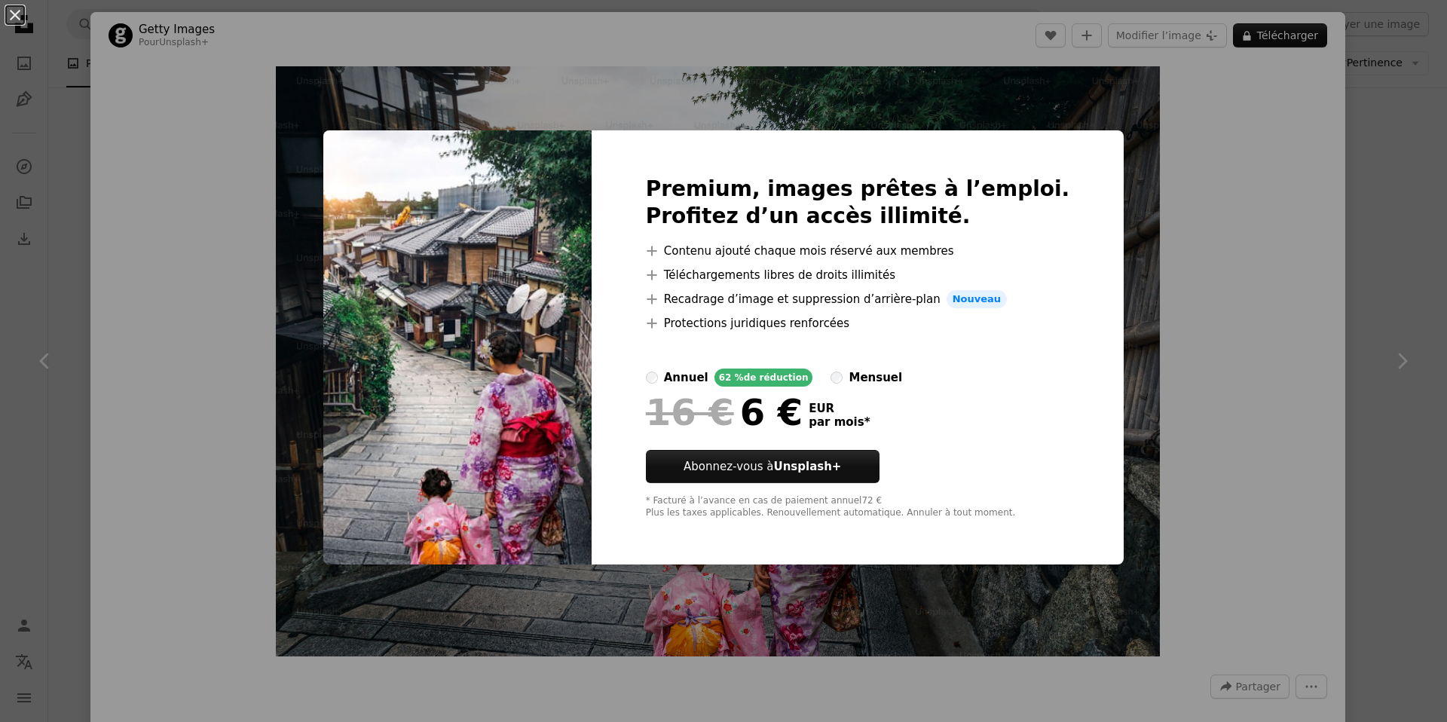
click at [16, 16] on button "An X shape" at bounding box center [15, 15] width 18 height 18
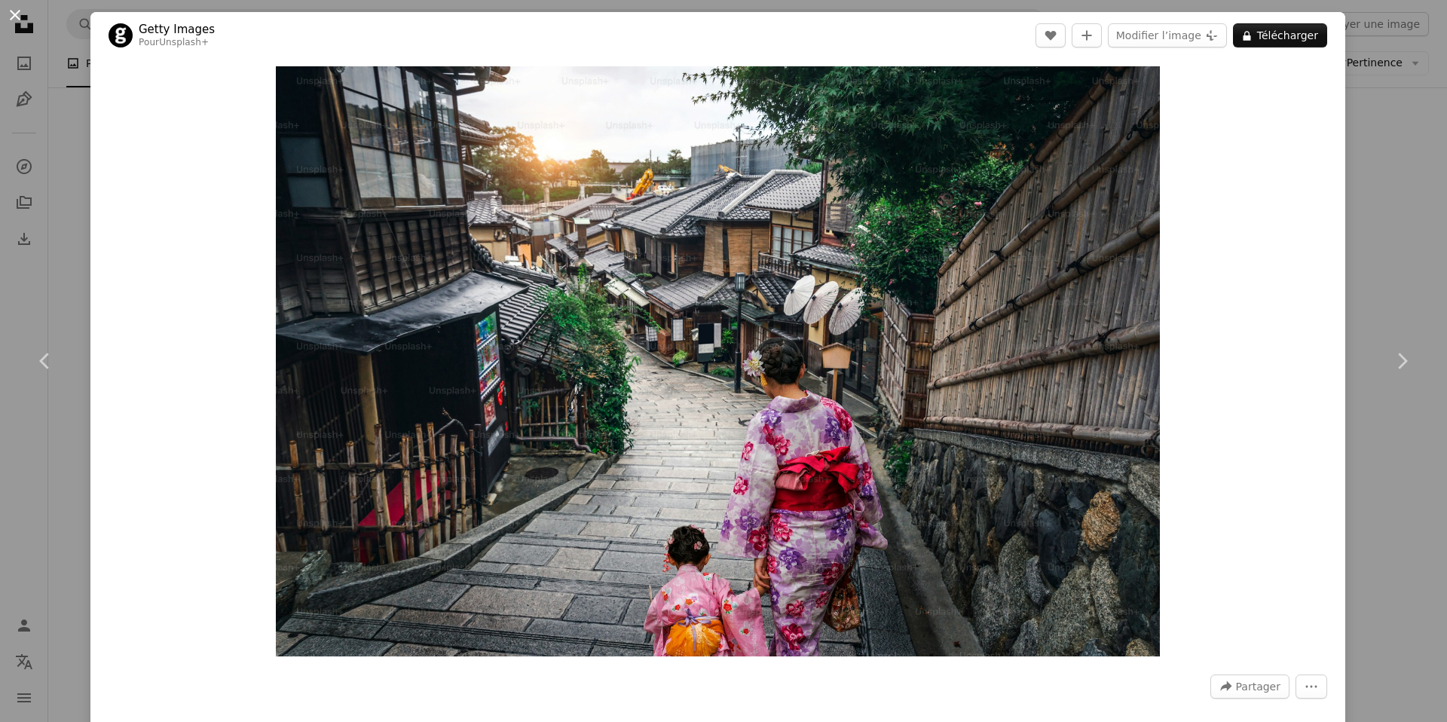
click at [17, 14] on button "An X shape" at bounding box center [15, 15] width 18 height 18
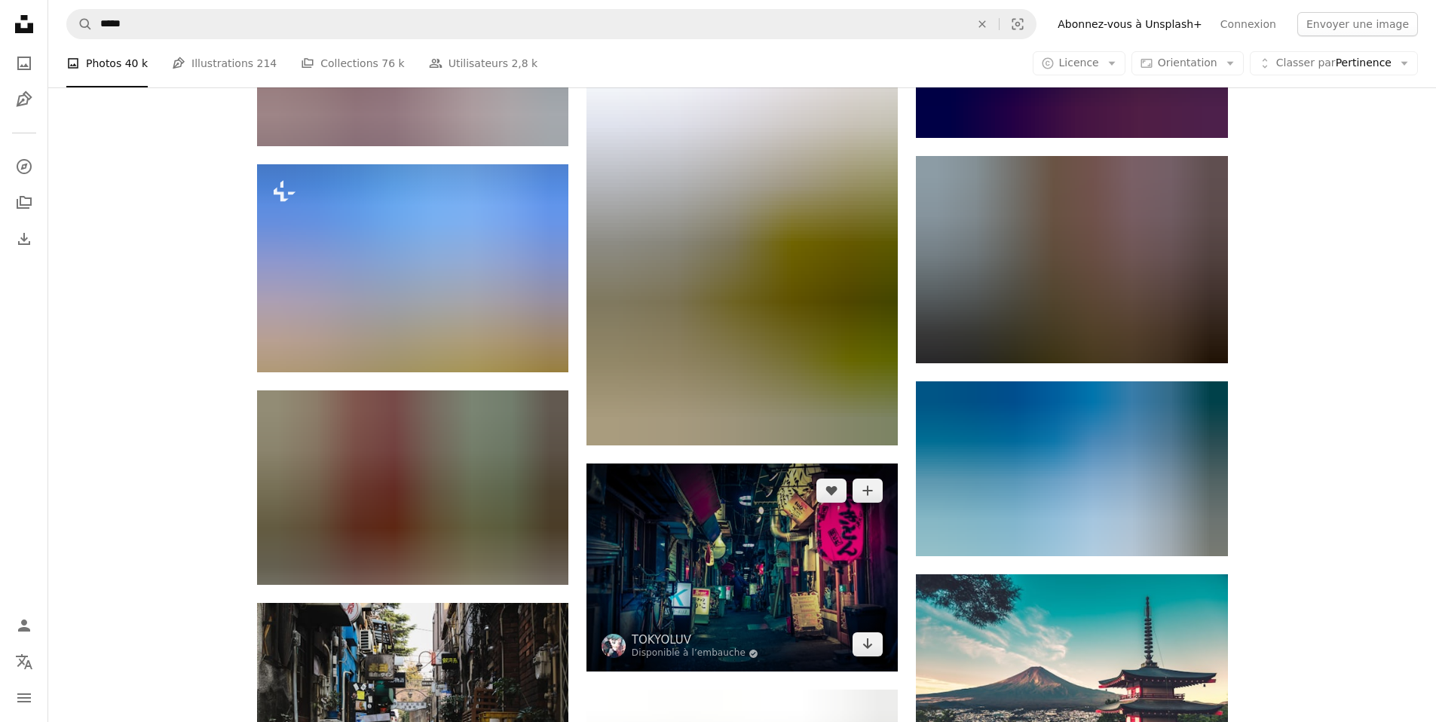
scroll to position [42747, 0]
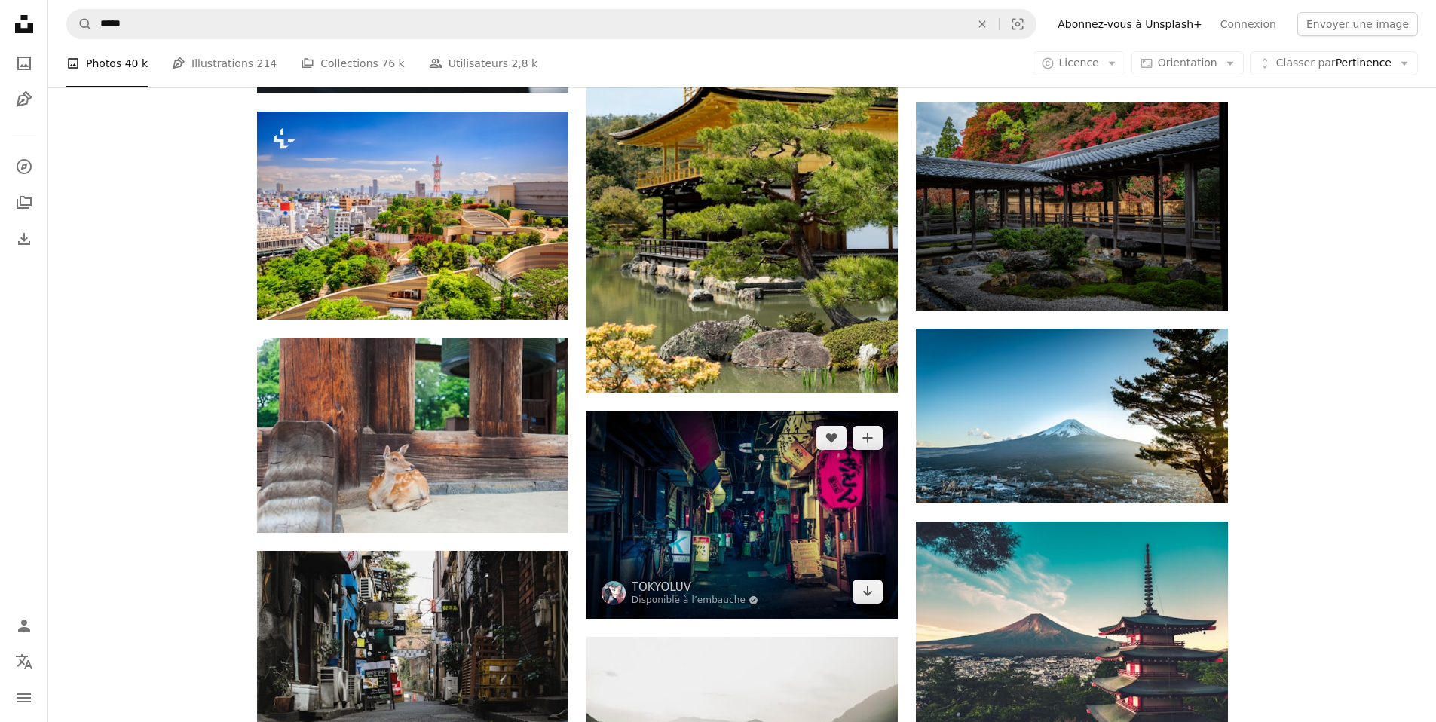
click at [721, 411] on img at bounding box center [741, 515] width 311 height 208
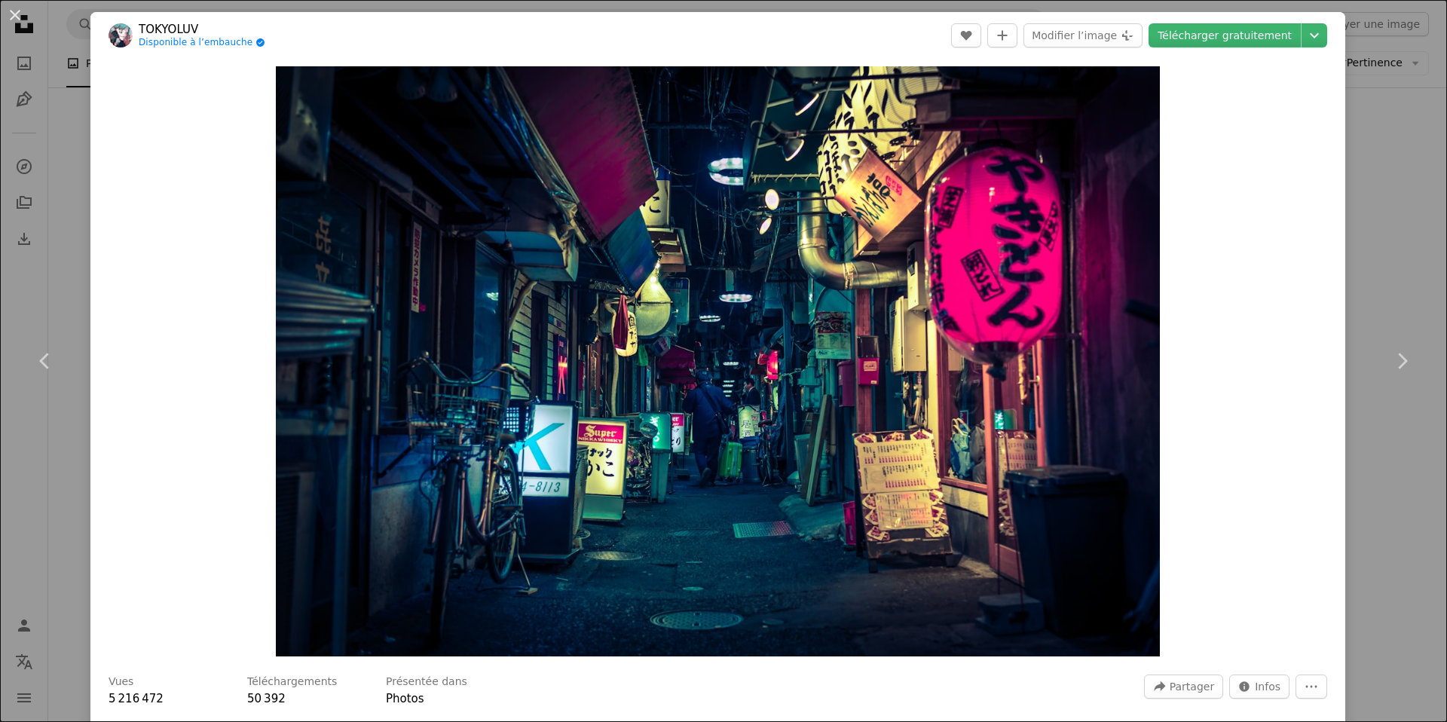
click at [15, 15] on button "An X shape" at bounding box center [15, 15] width 18 height 18
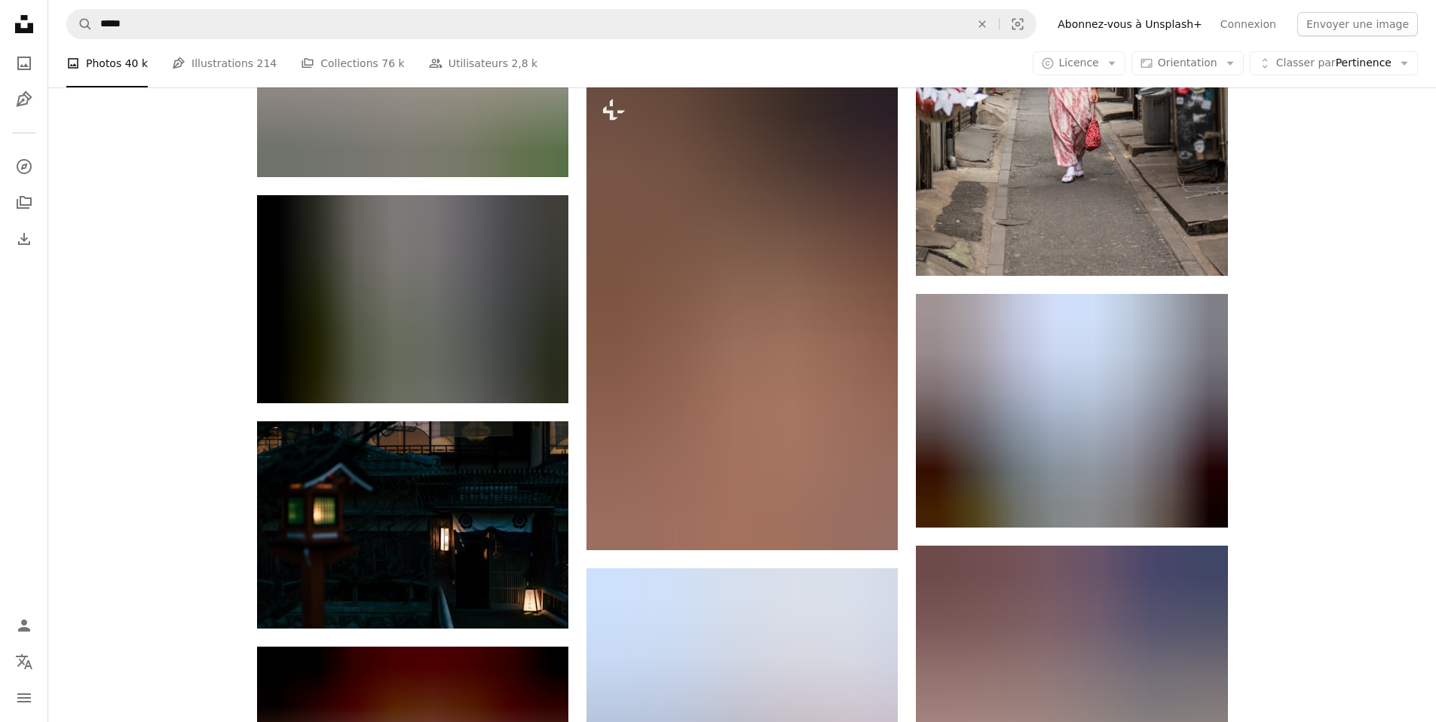
scroll to position [56430, 0]
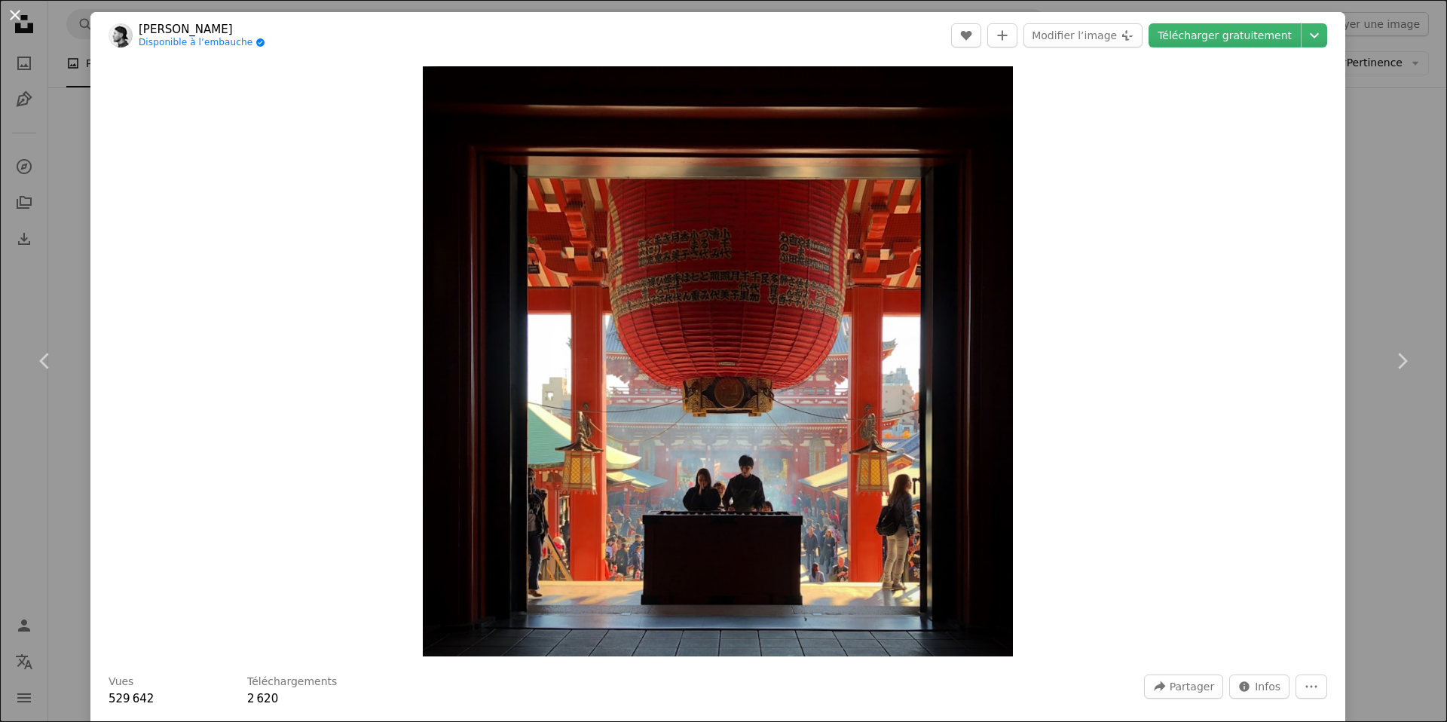
click at [8, 17] on button "An X shape" at bounding box center [15, 15] width 18 height 18
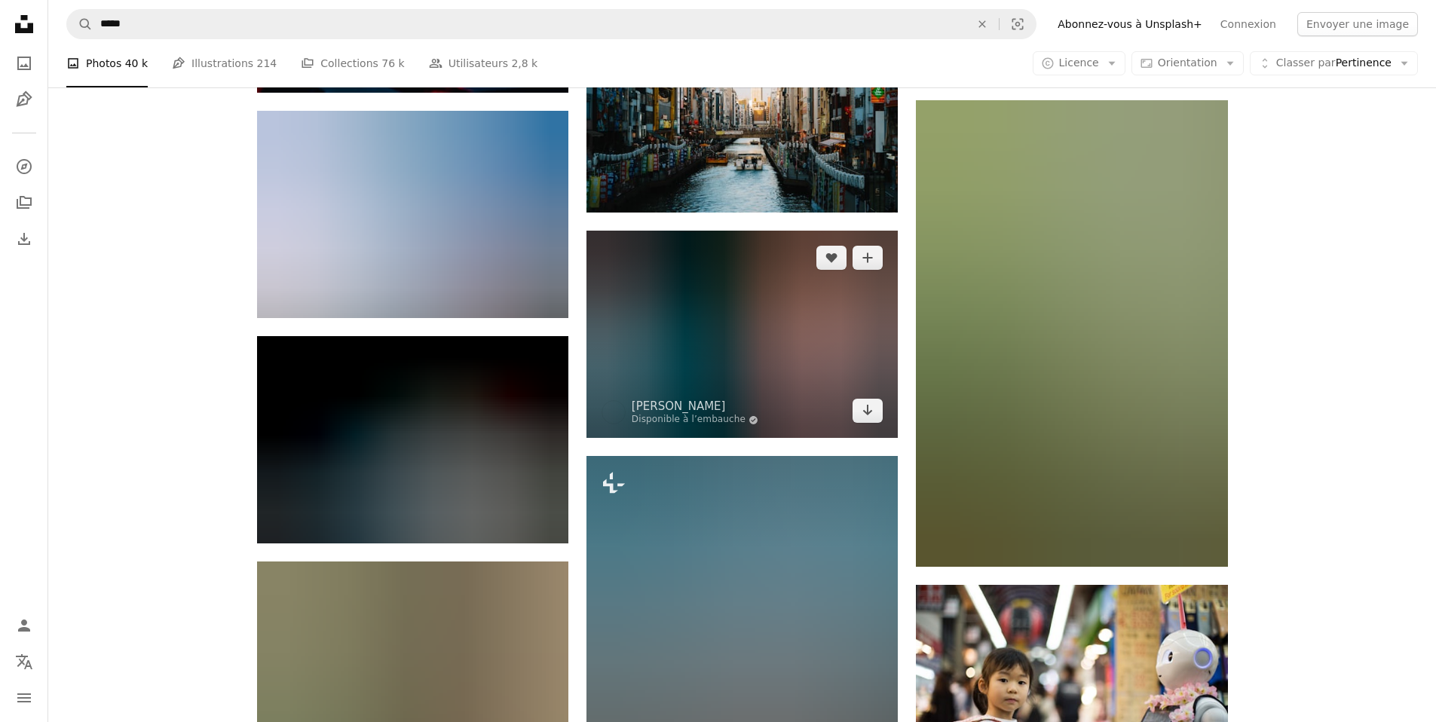
scroll to position [58052, 0]
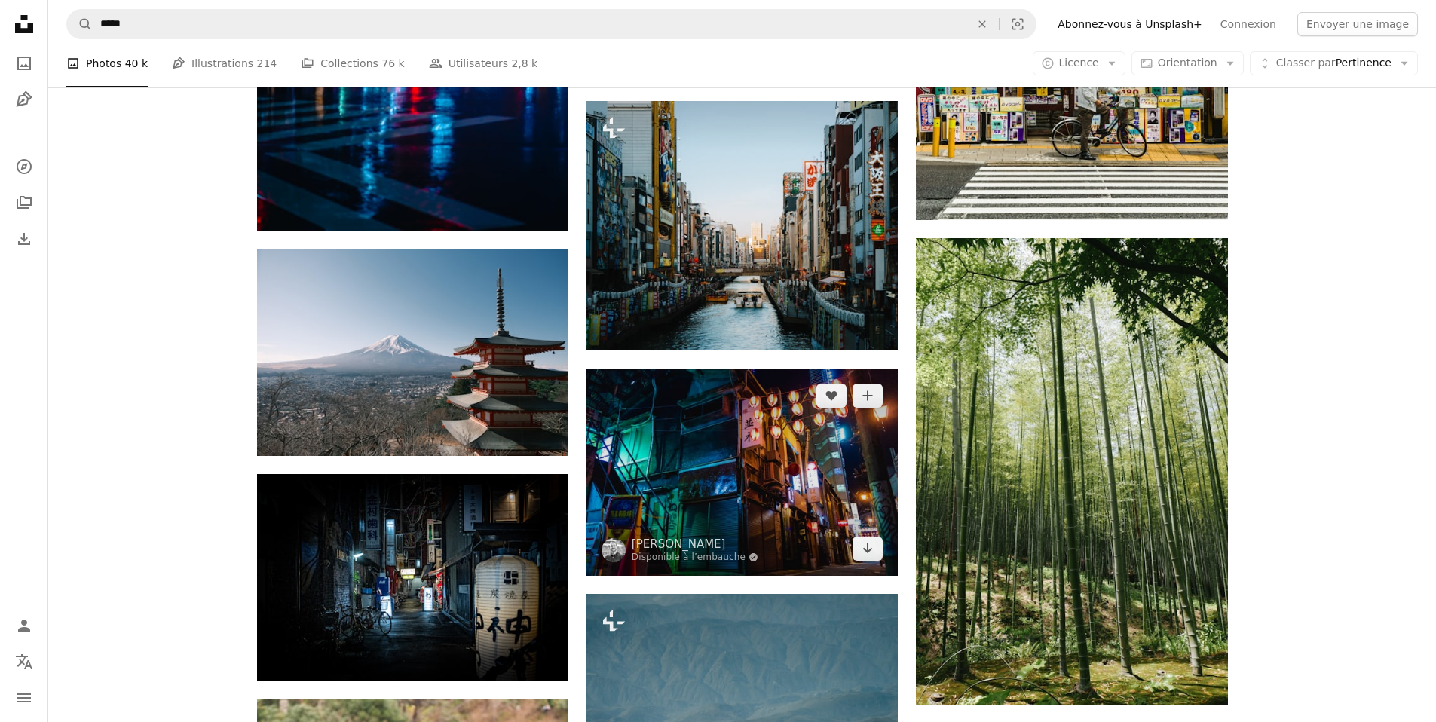
click at [786, 369] on img at bounding box center [741, 472] width 311 height 207
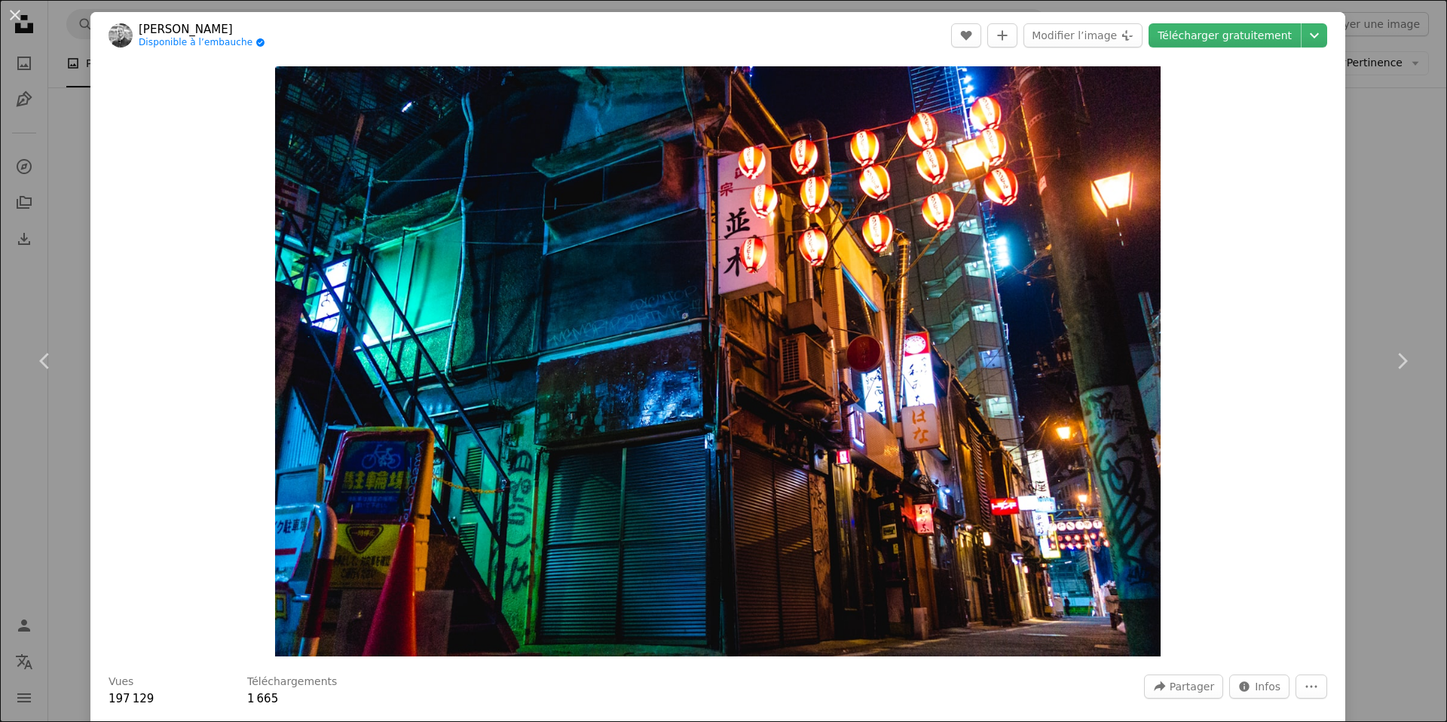
drag, startPoint x: 11, startPoint y: 13, endPoint x: 129, endPoint y: 101, distance: 147.0
click at [11, 12] on button "An X shape" at bounding box center [15, 15] width 18 height 18
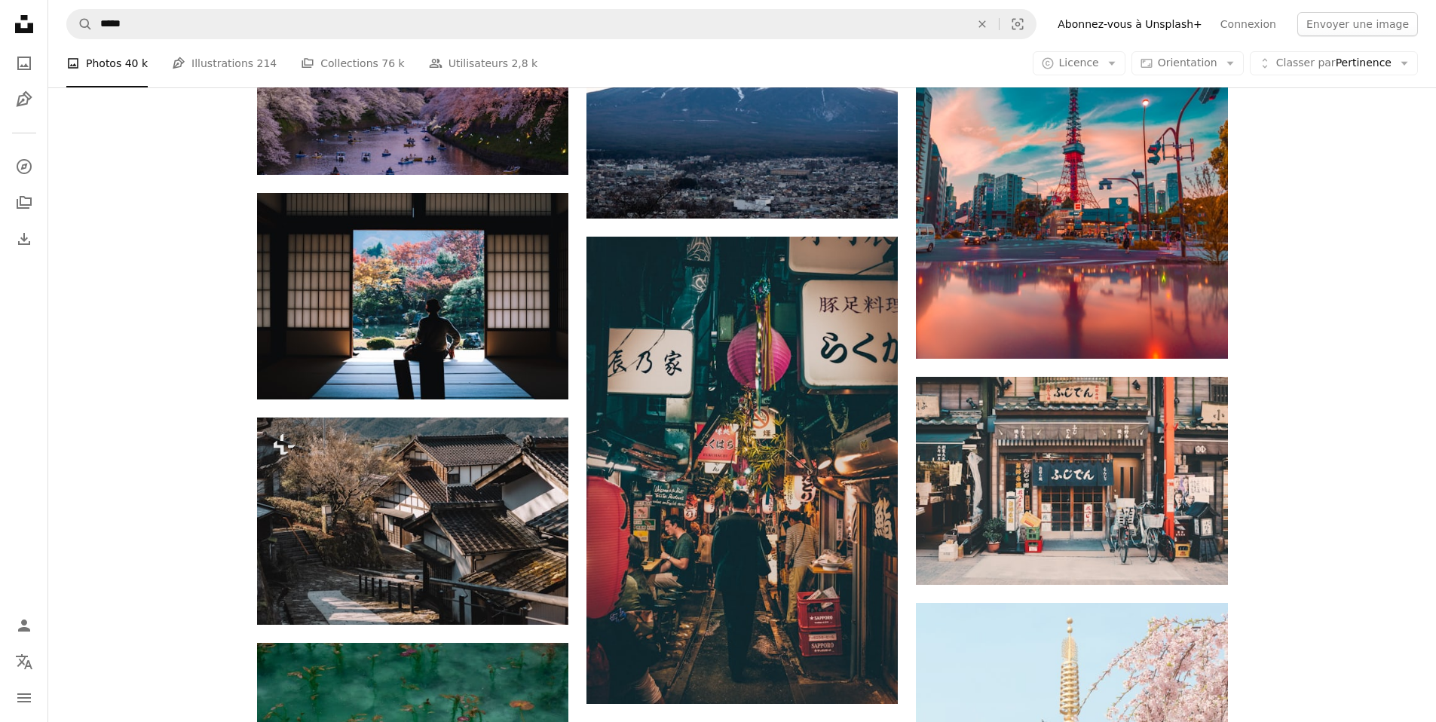
scroll to position [1610, 0]
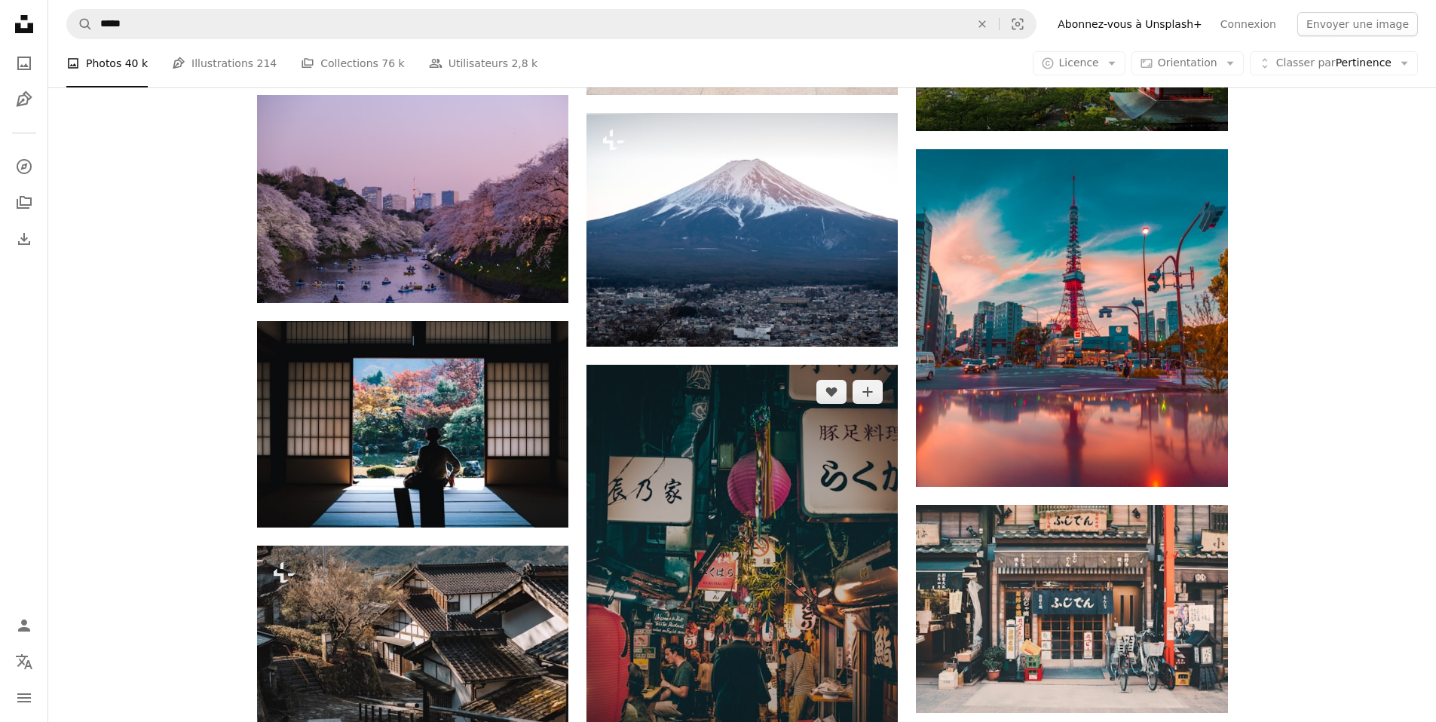
click at [745, 365] on img at bounding box center [741, 598] width 311 height 467
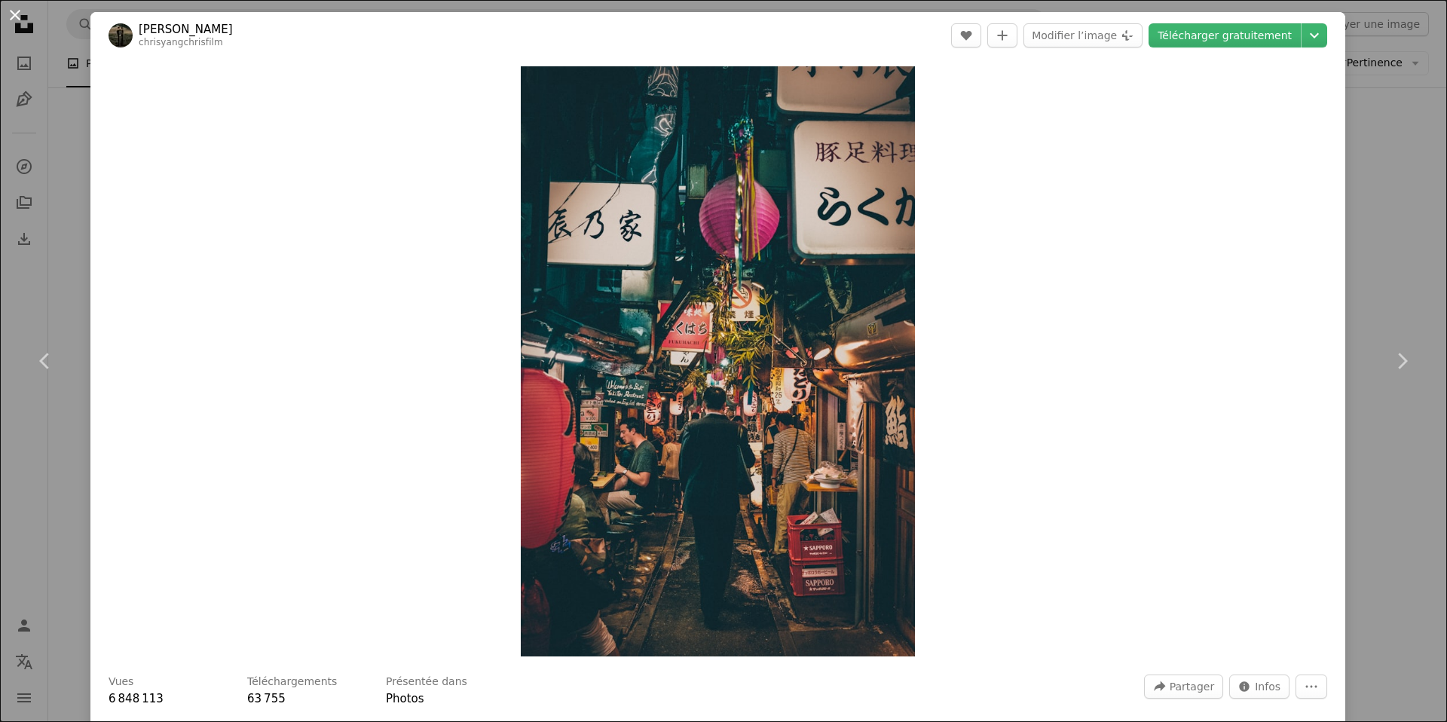
click at [11, 10] on button "An X shape" at bounding box center [15, 15] width 18 height 18
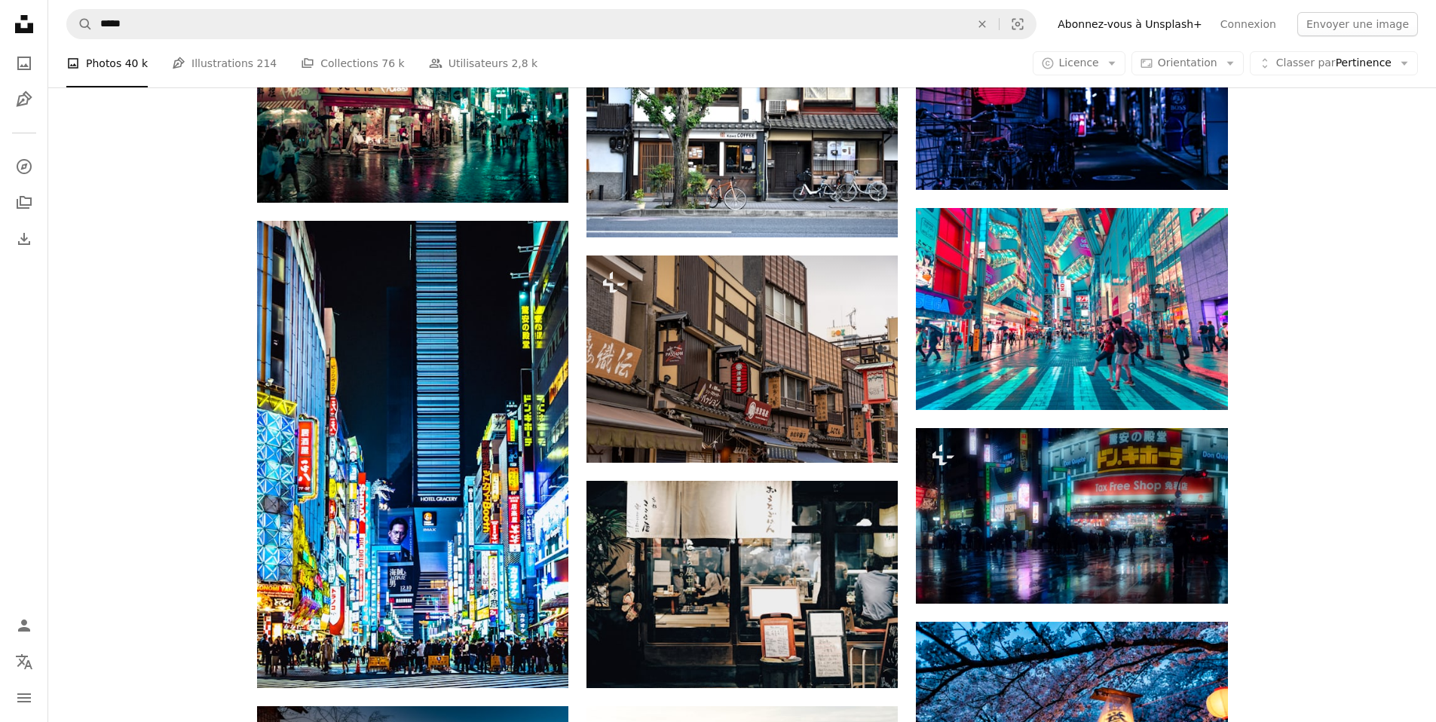
scroll to position [4629, 0]
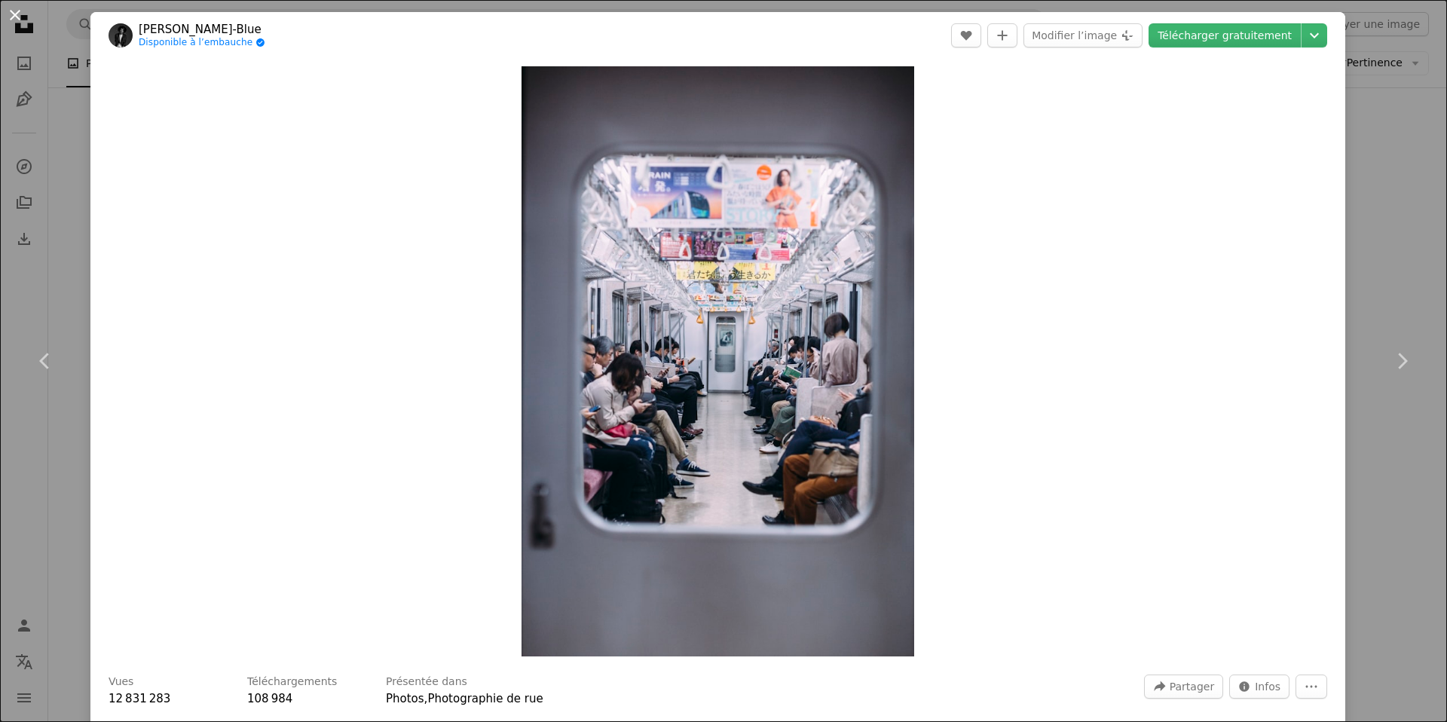
click at [17, 20] on button "An X shape" at bounding box center [15, 15] width 18 height 18
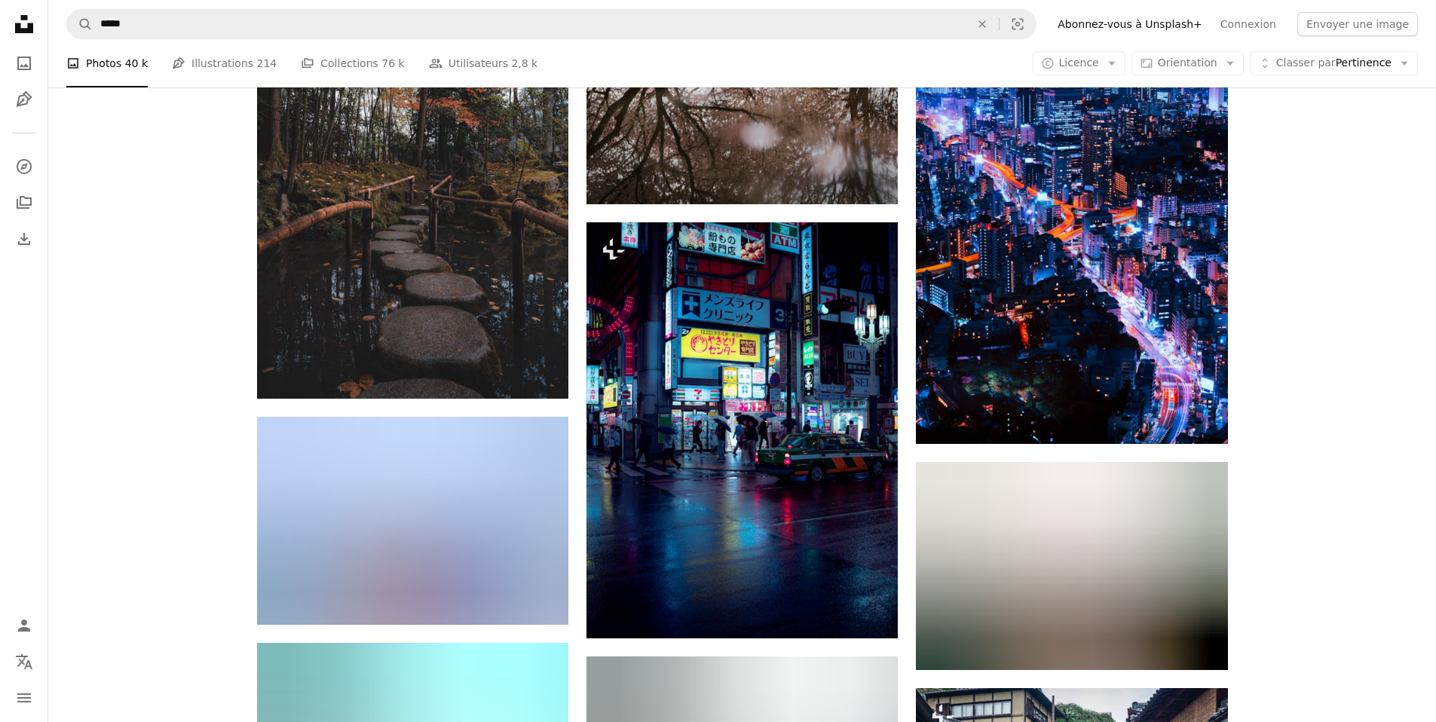
scroll to position [12069, 0]
